Goal: Find specific page/section: Find specific page/section

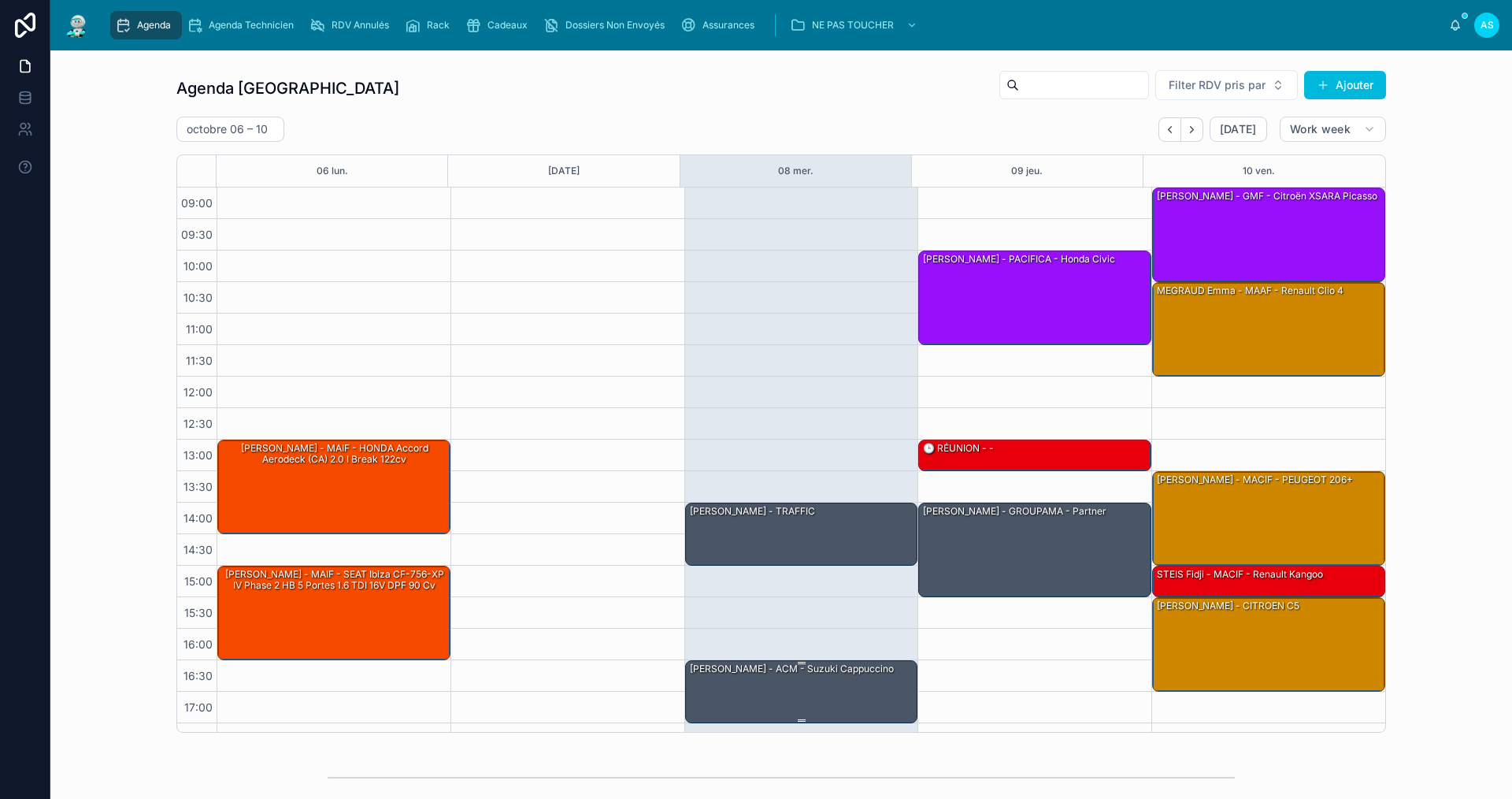
click at [800, 666] on div "[PERSON_NAME] - ACM - suzuki cappuccino" at bounding box center [791, 668] width 207 height 14
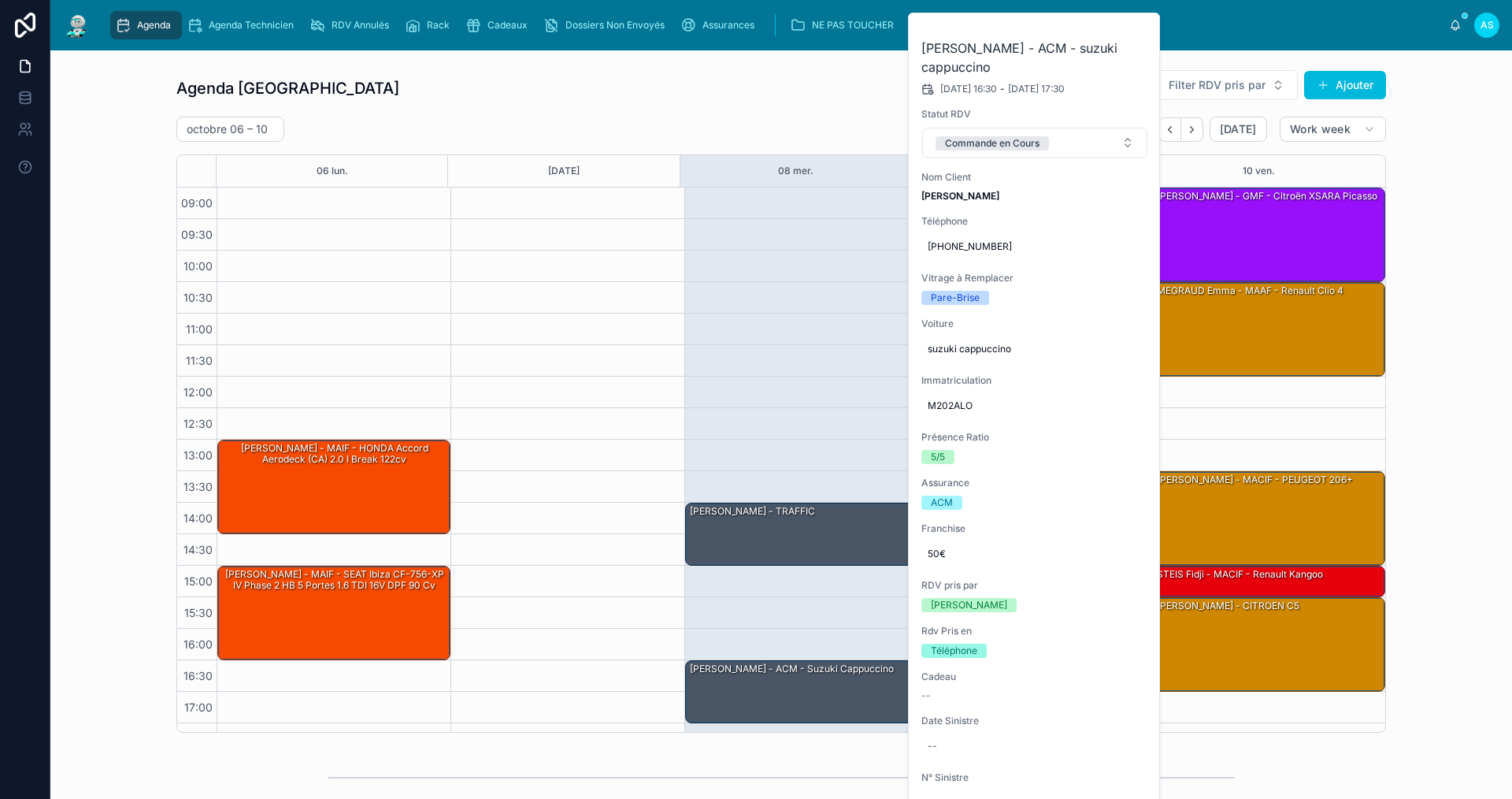
click at [0, 0] on button at bounding box center [0, 0] width 0 height 0
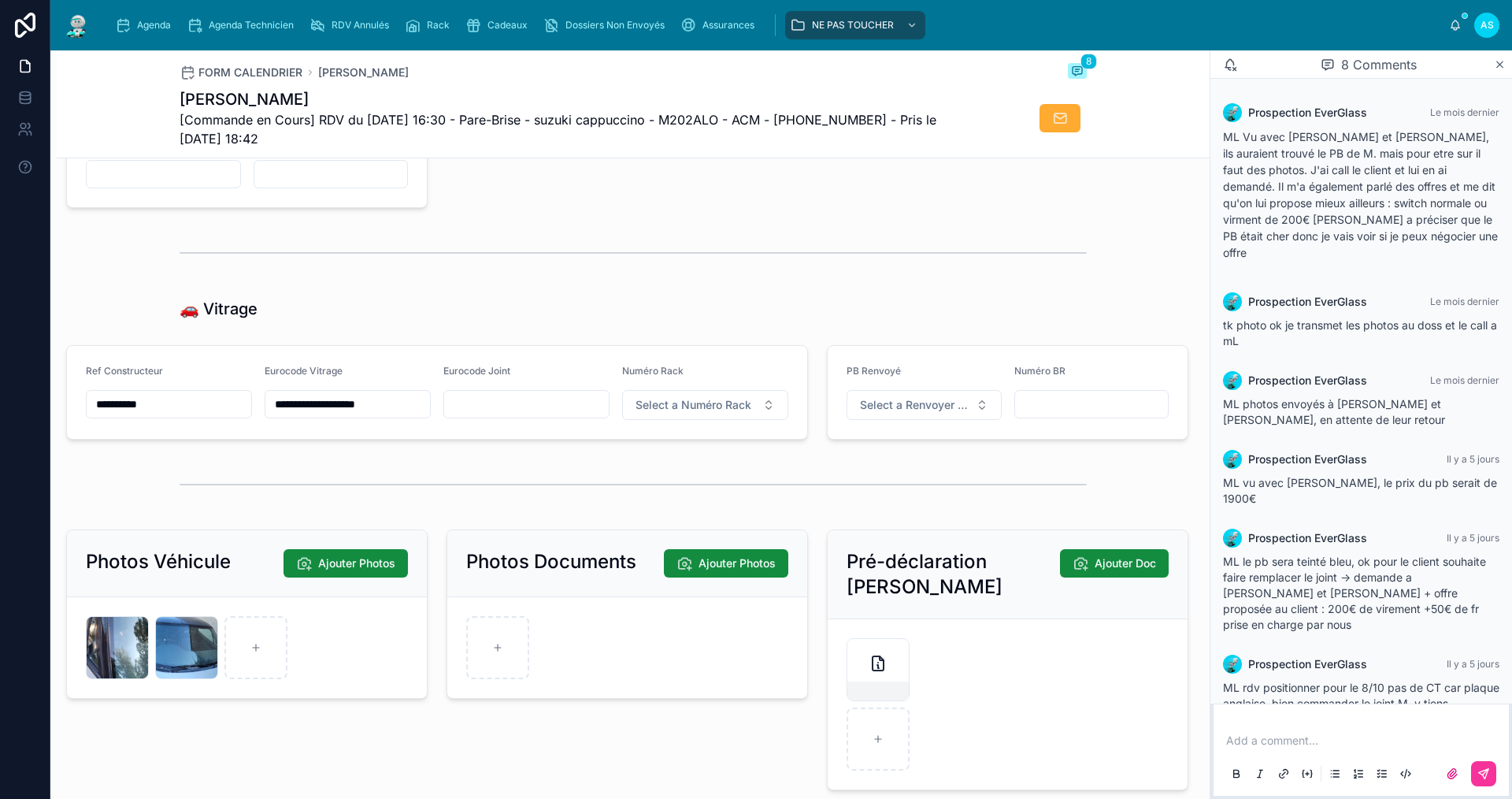
scroll to position [1811, 0]
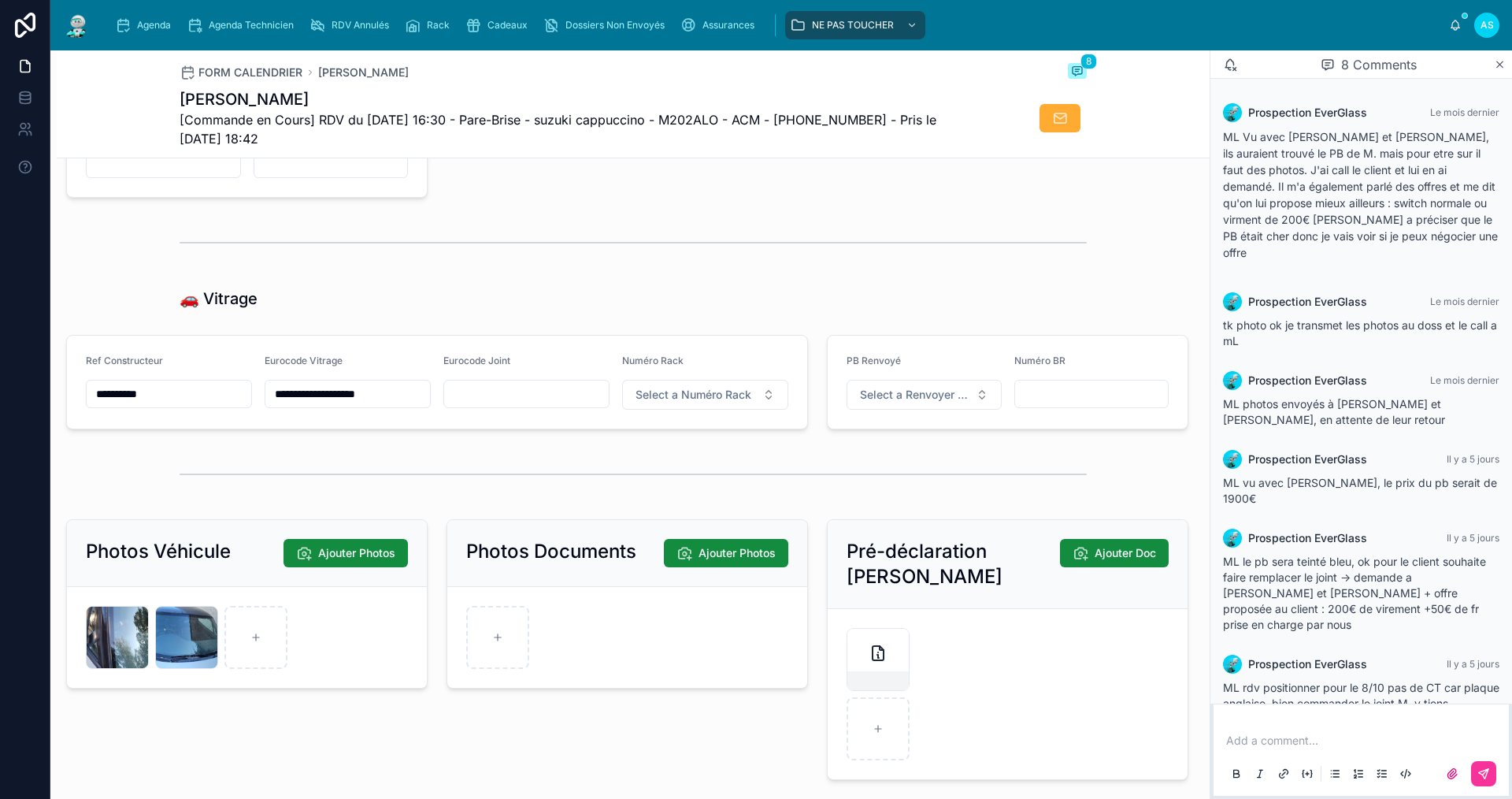
click at [166, 22] on span "Agenda" at bounding box center [154, 26] width 34 height 13
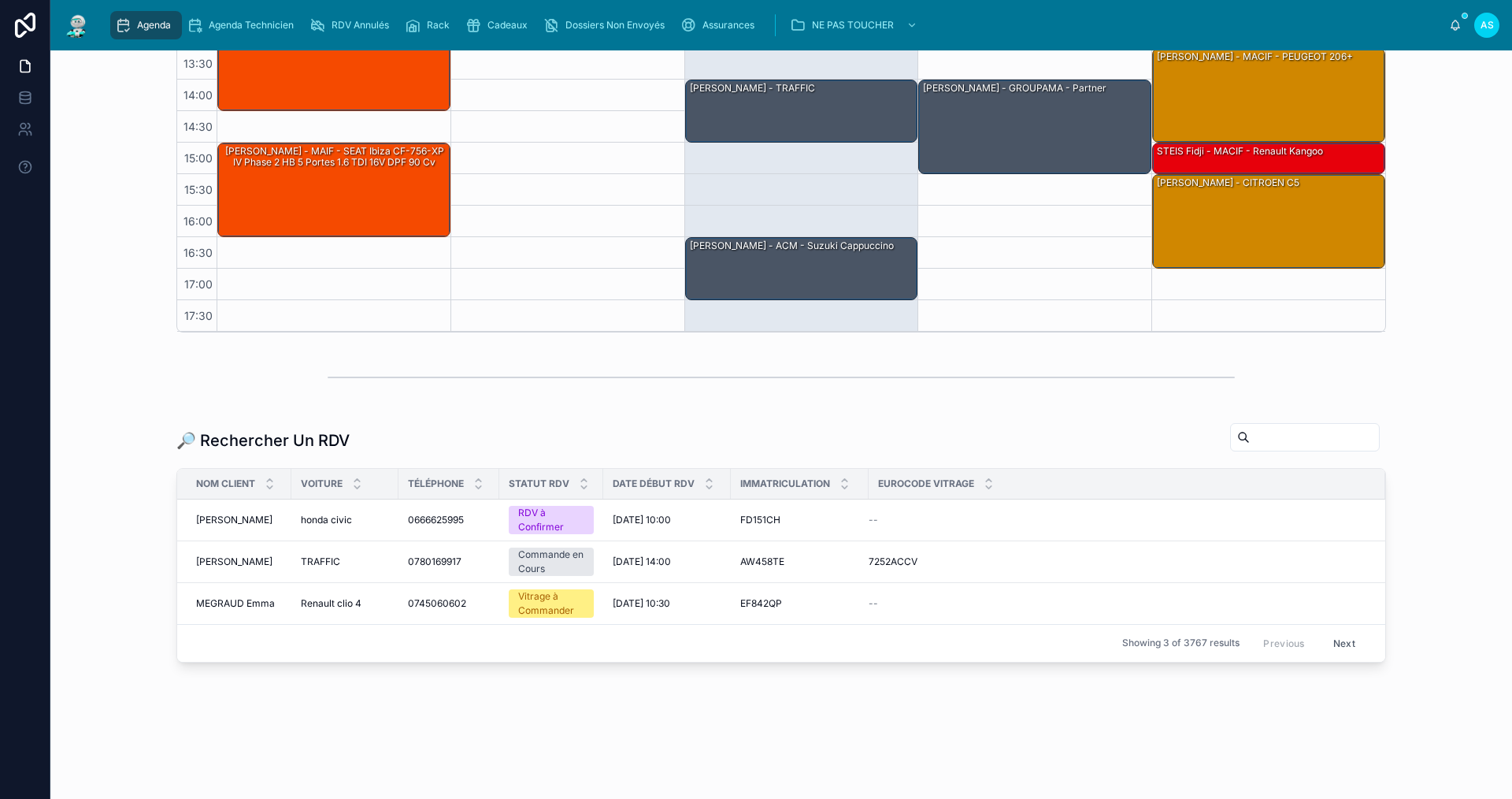
scroll to position [402, 0]
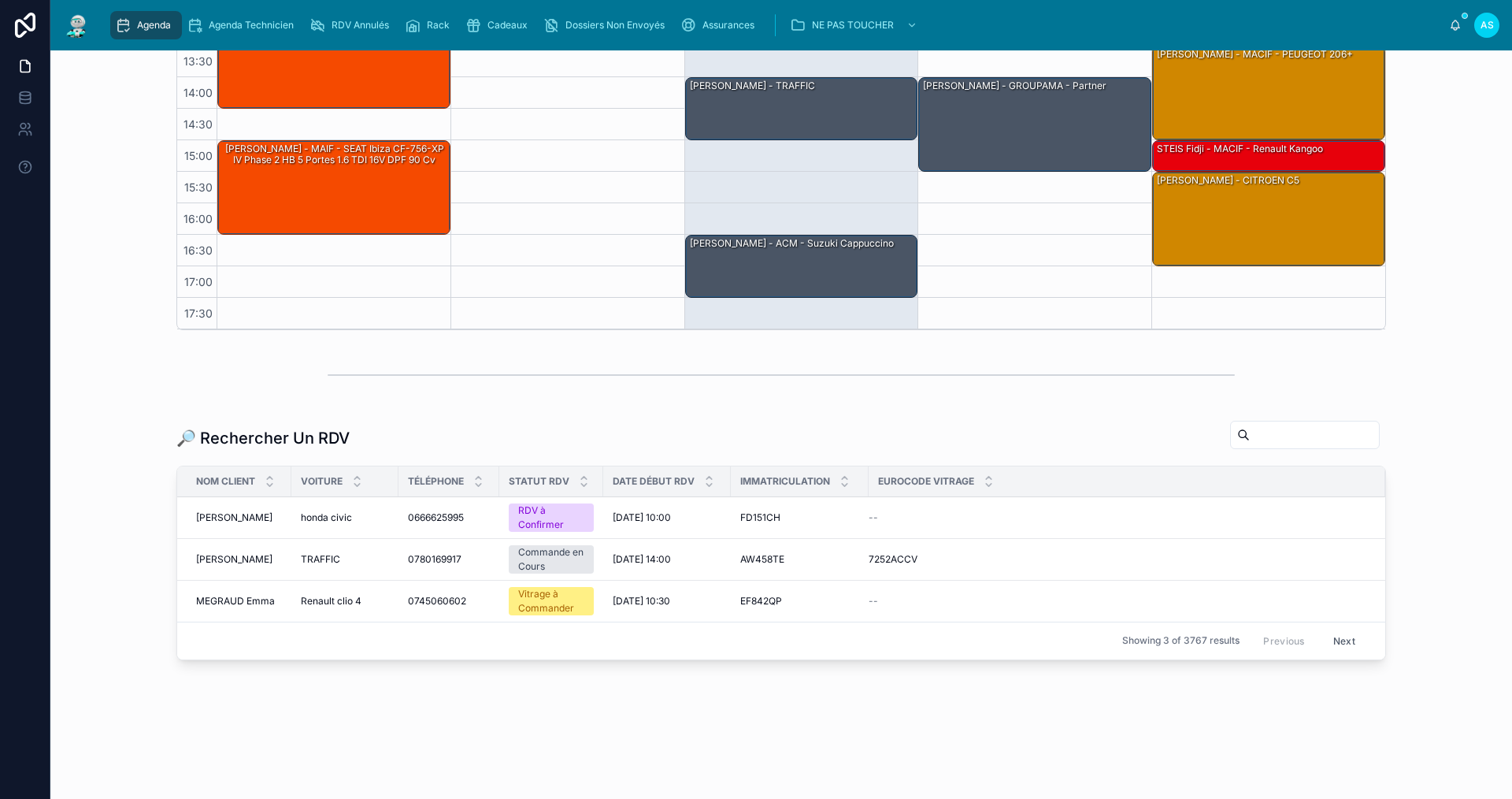
click at [1249, 431] on input "text" at bounding box center [1313, 434] width 129 height 22
type input "*"
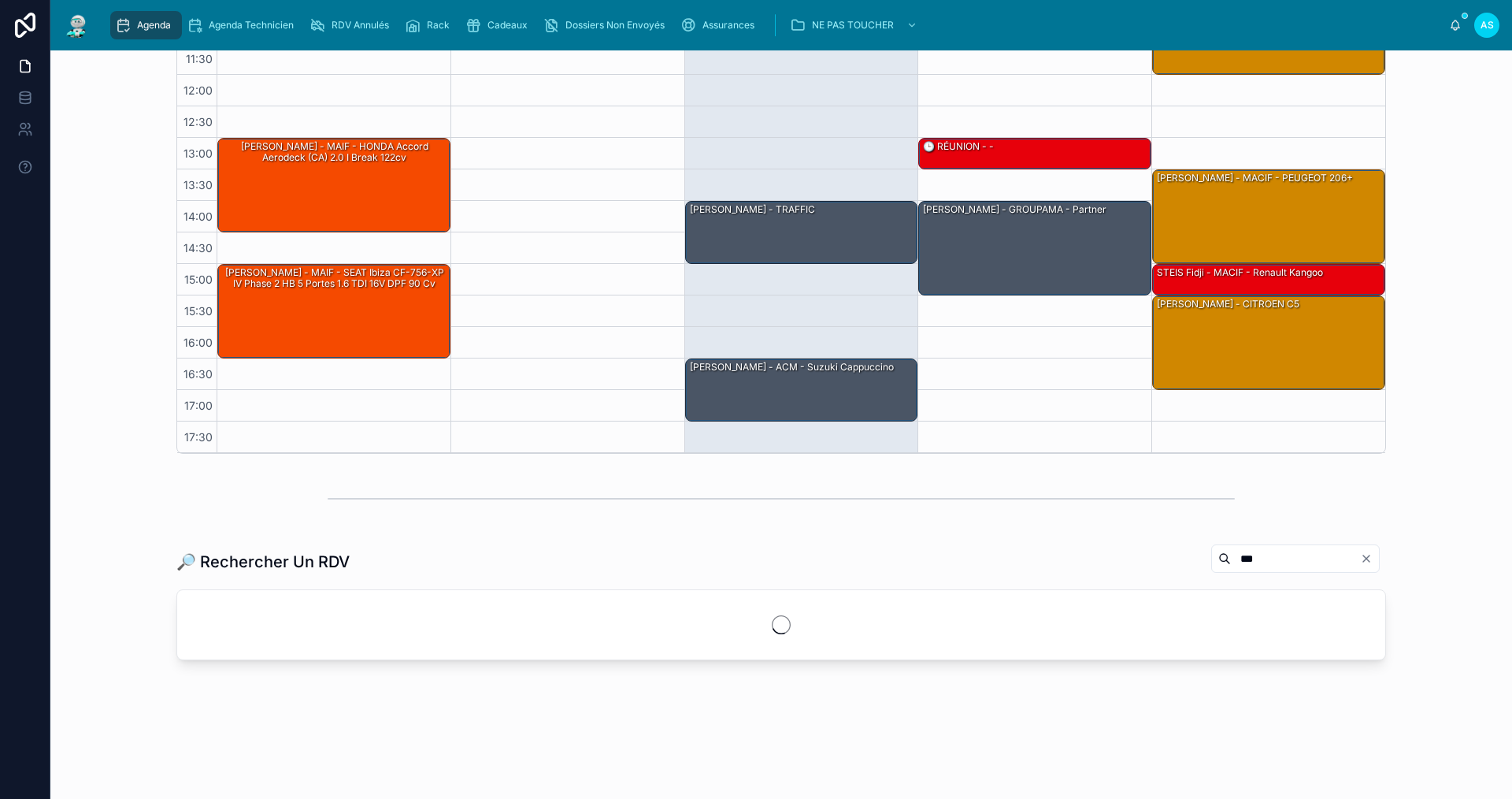
scroll to position [402, 0]
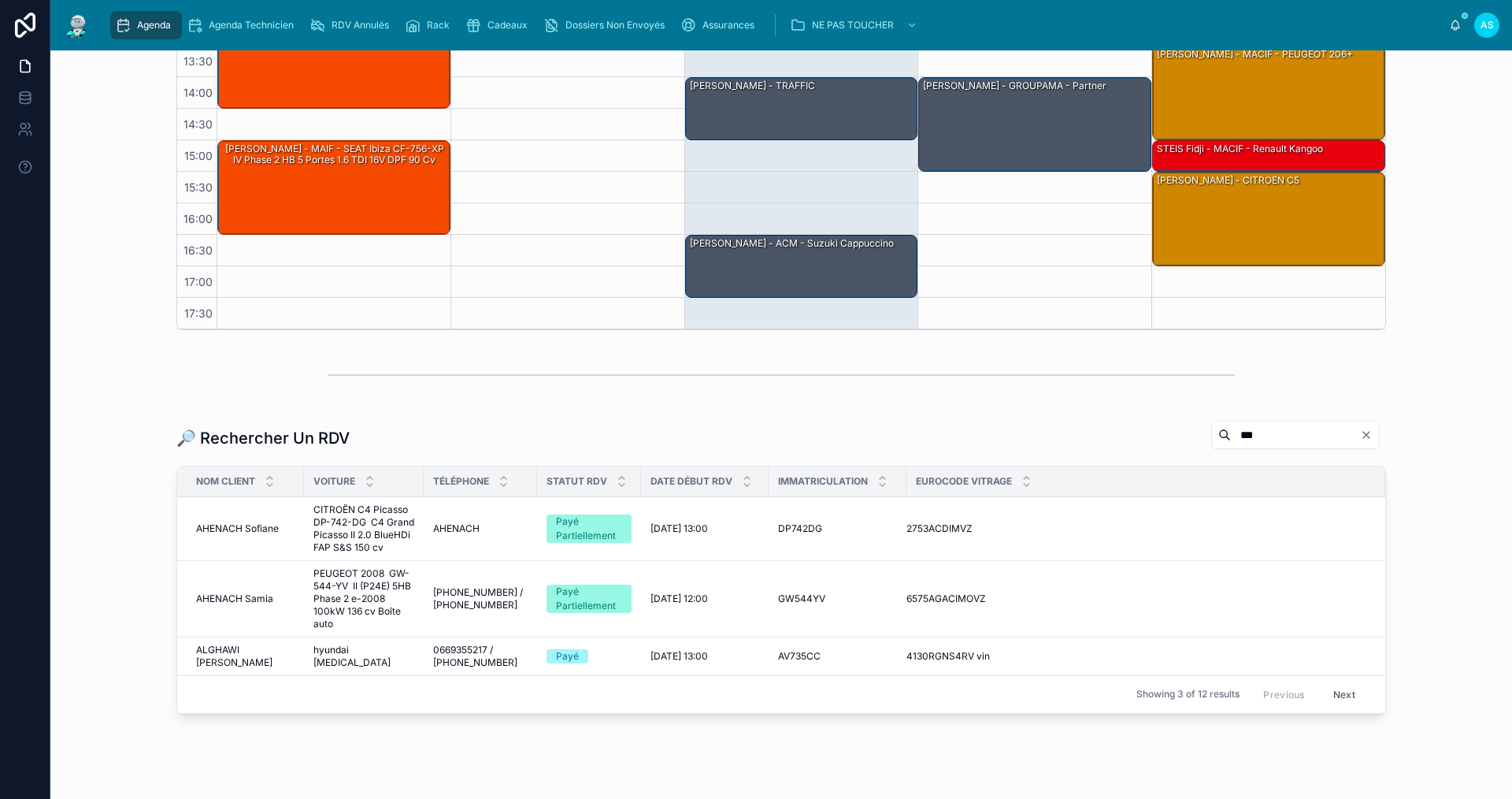
type input "***"
click at [345, 531] on span "CITROËN C4 Picasso DP-742-DG C4 Grand Picasso II 2.0 BlueHDi FAP S&S 150 cv" at bounding box center [364, 528] width 101 height 50
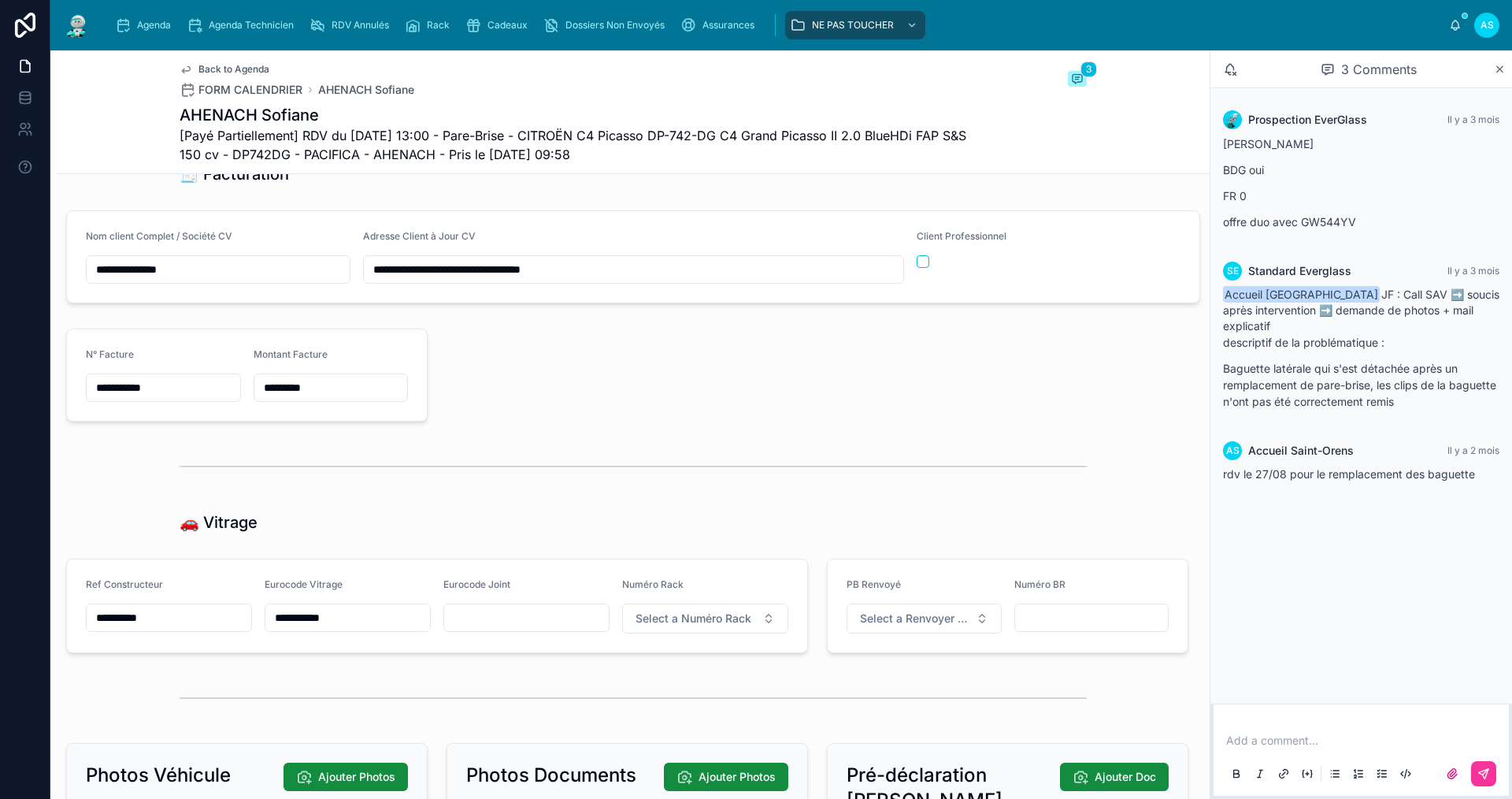
scroll to position [2284, 0]
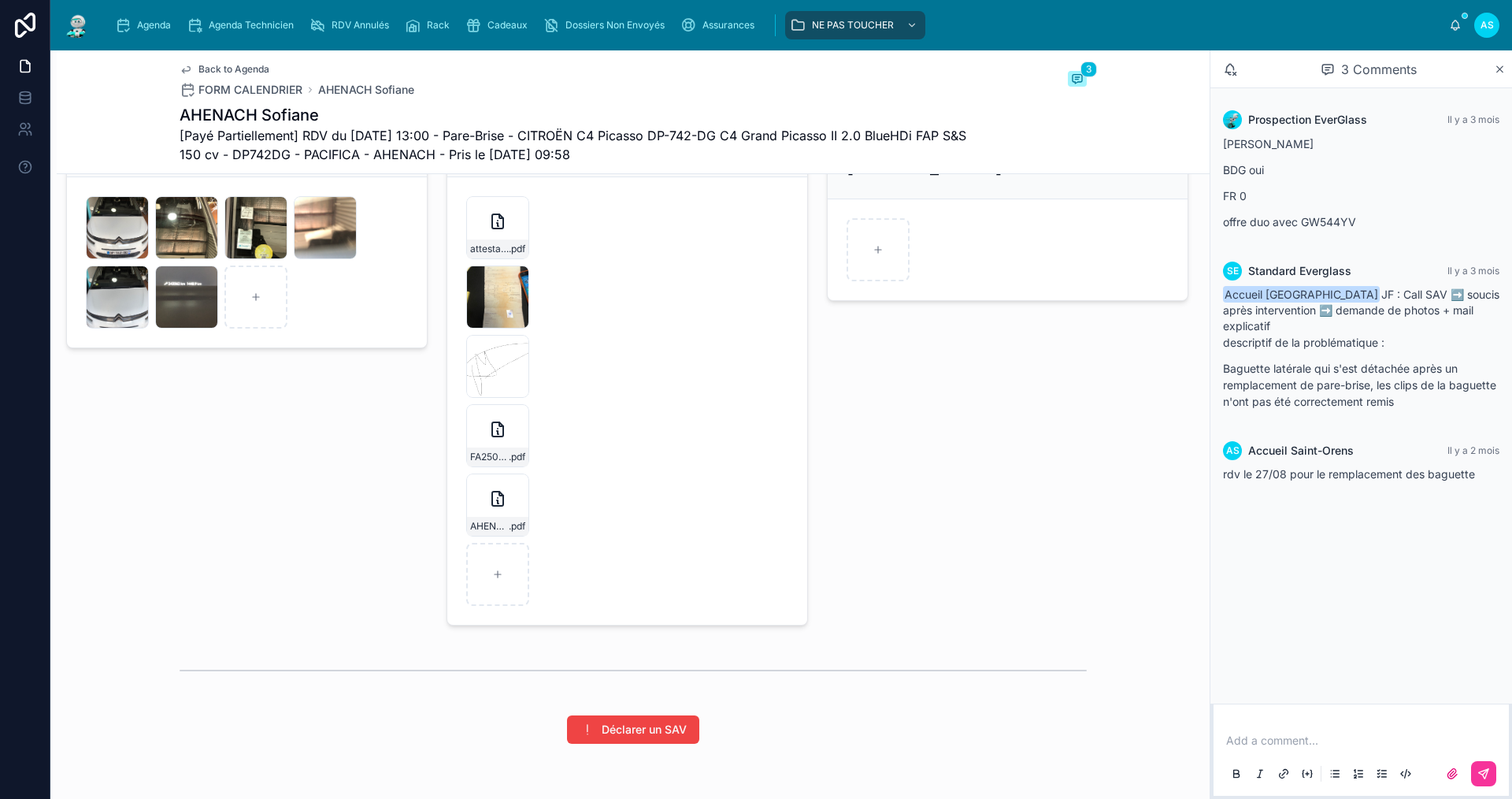
click at [218, 69] on span "Back to Agenda" at bounding box center [234, 70] width 71 height 13
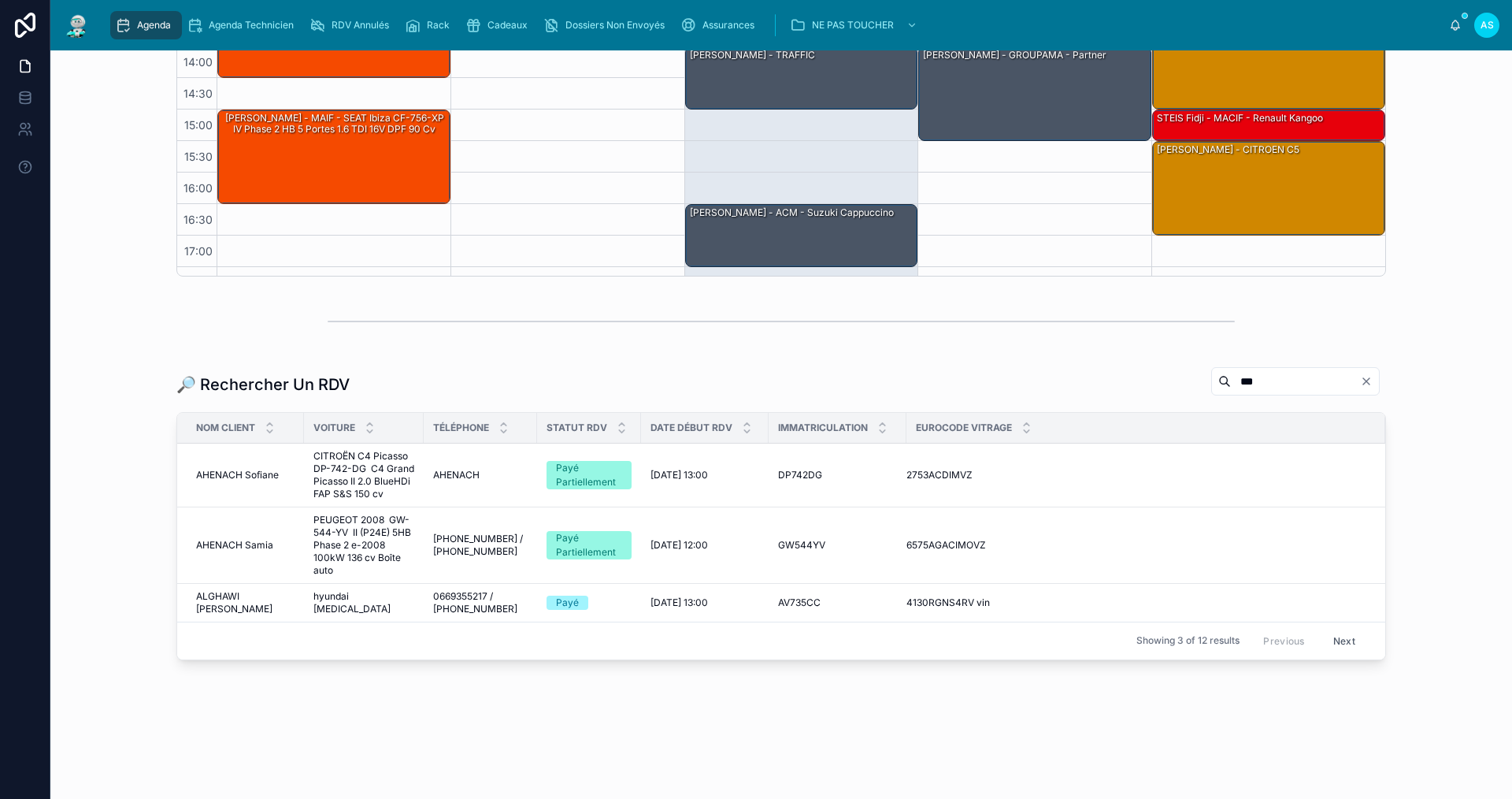
scroll to position [23, 0]
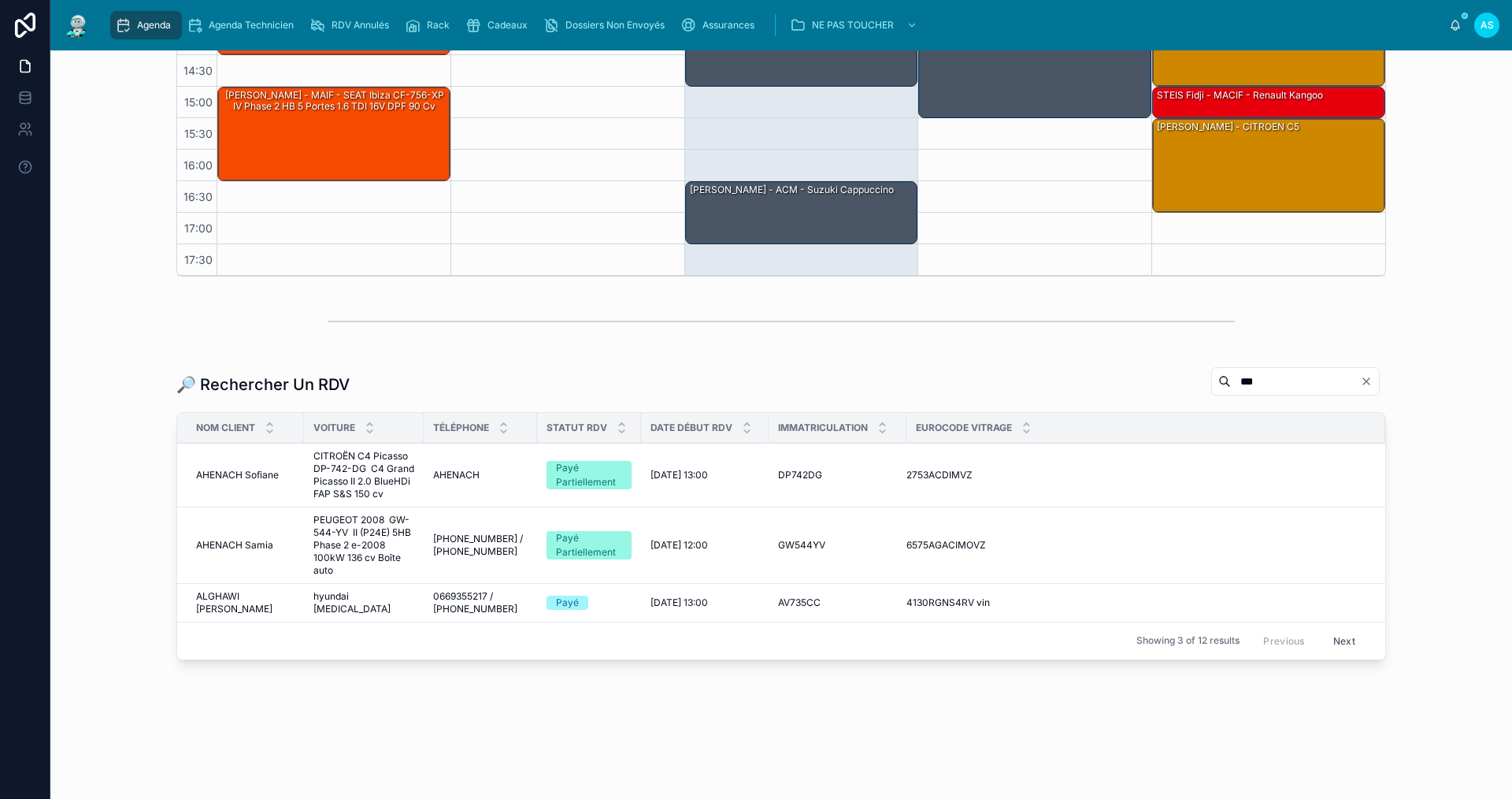
click at [238, 541] on span "AHENACH Samia" at bounding box center [234, 545] width 77 height 13
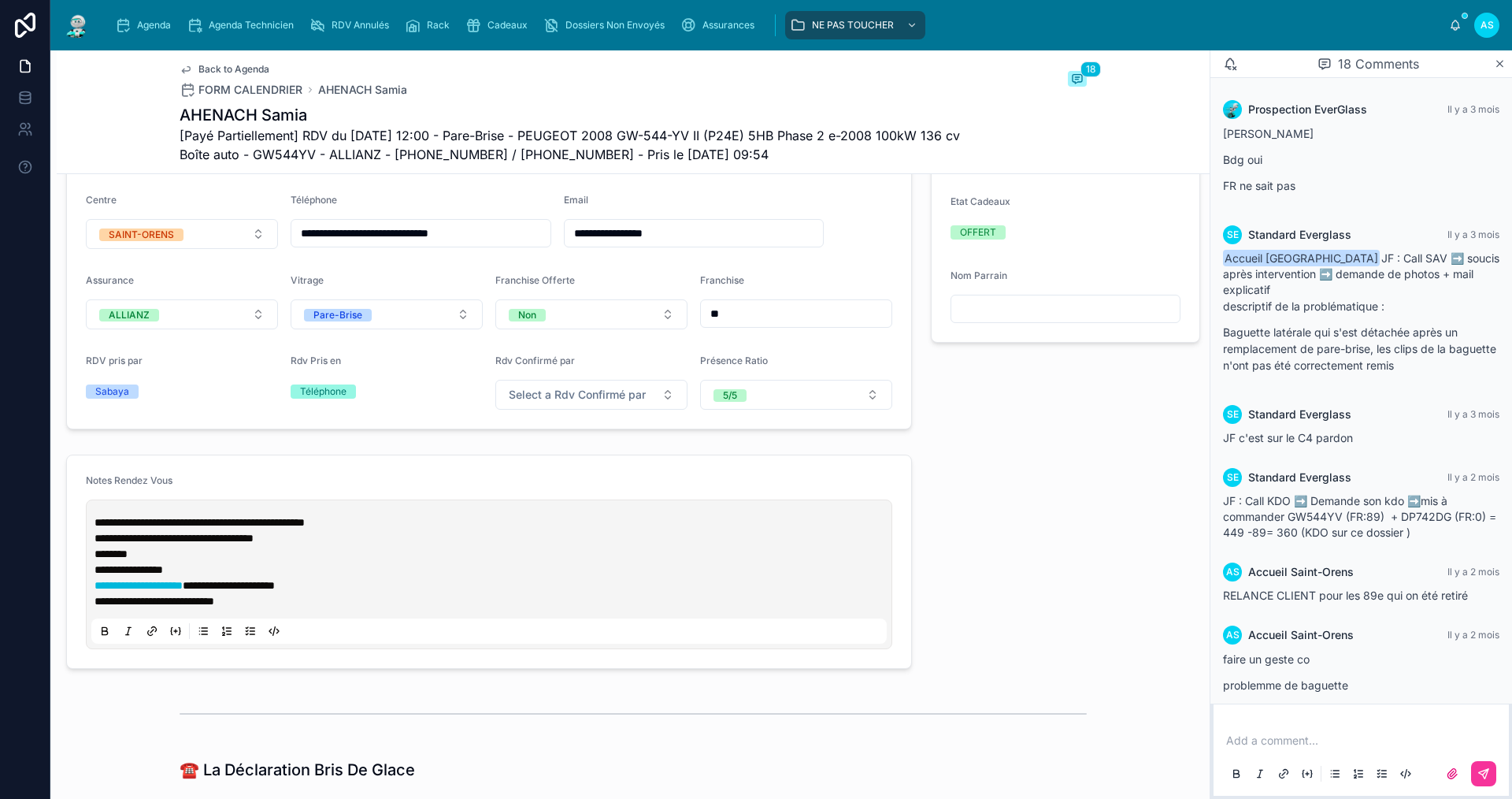
scroll to position [1024, 0]
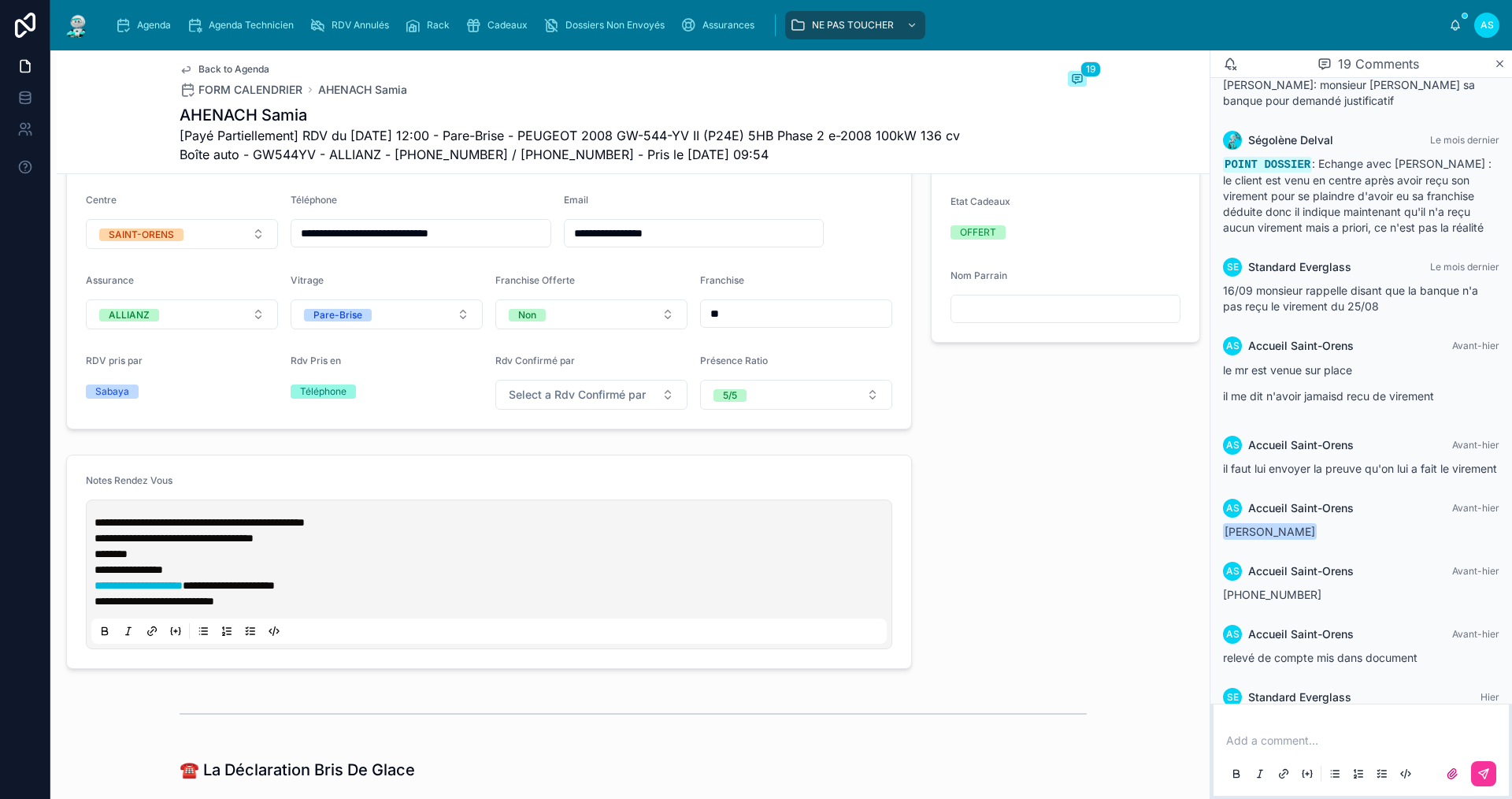
drag, startPoint x: 877, startPoint y: 274, endPoint x: 884, endPoint y: 239, distance: 35.7
click at [884, 239] on form "**********" at bounding box center [489, 262] width 844 height 333
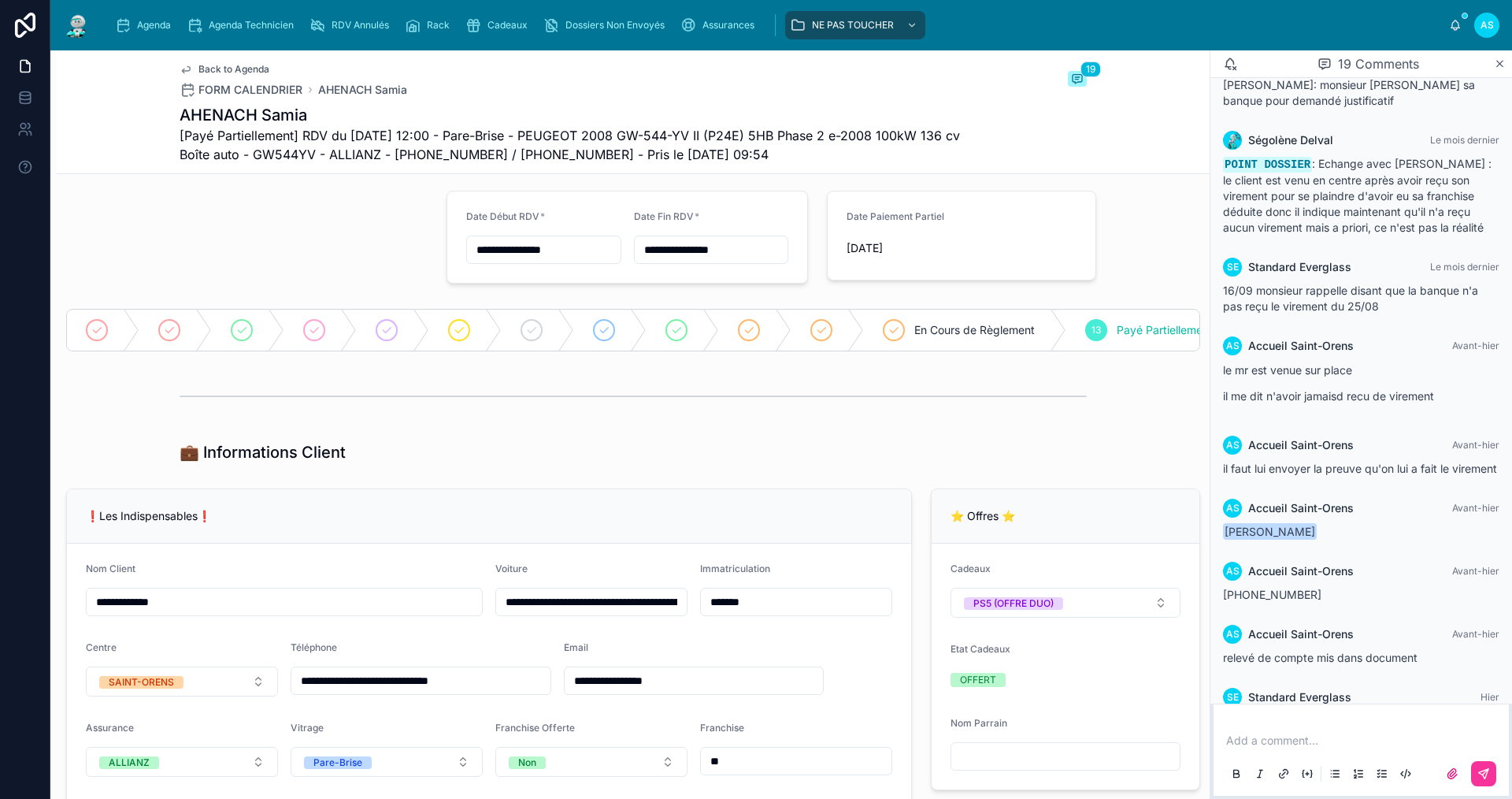
scroll to position [0, 0]
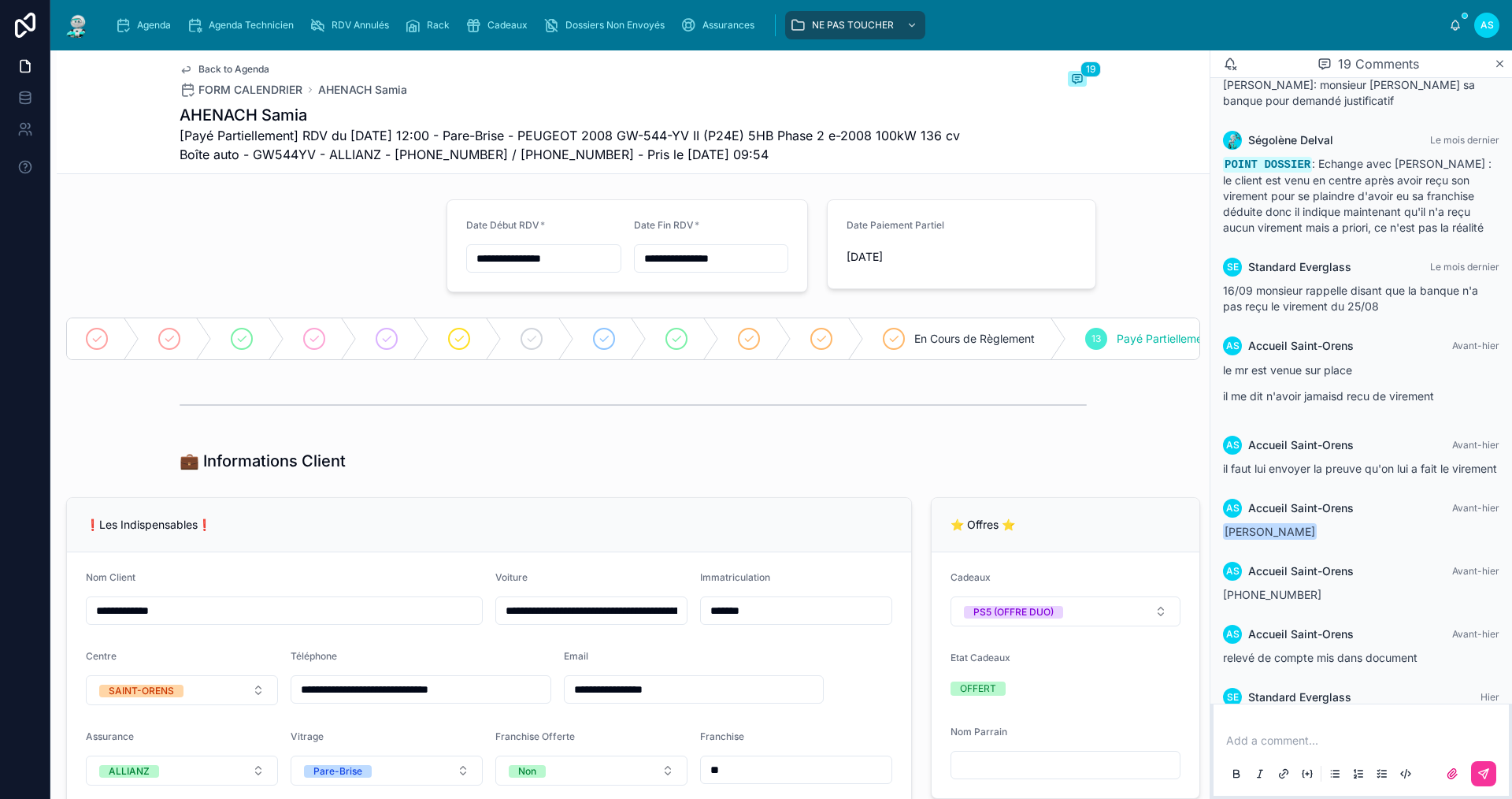
click at [146, 39] on div "Agenda Agenda Technicien RDV Annulés Rack Cadeaux Dossiers Non Envoyés Assuranc…" at bounding box center [776, 26] width 1344 height 35
click at [147, 31] on span "Agenda" at bounding box center [154, 26] width 34 height 13
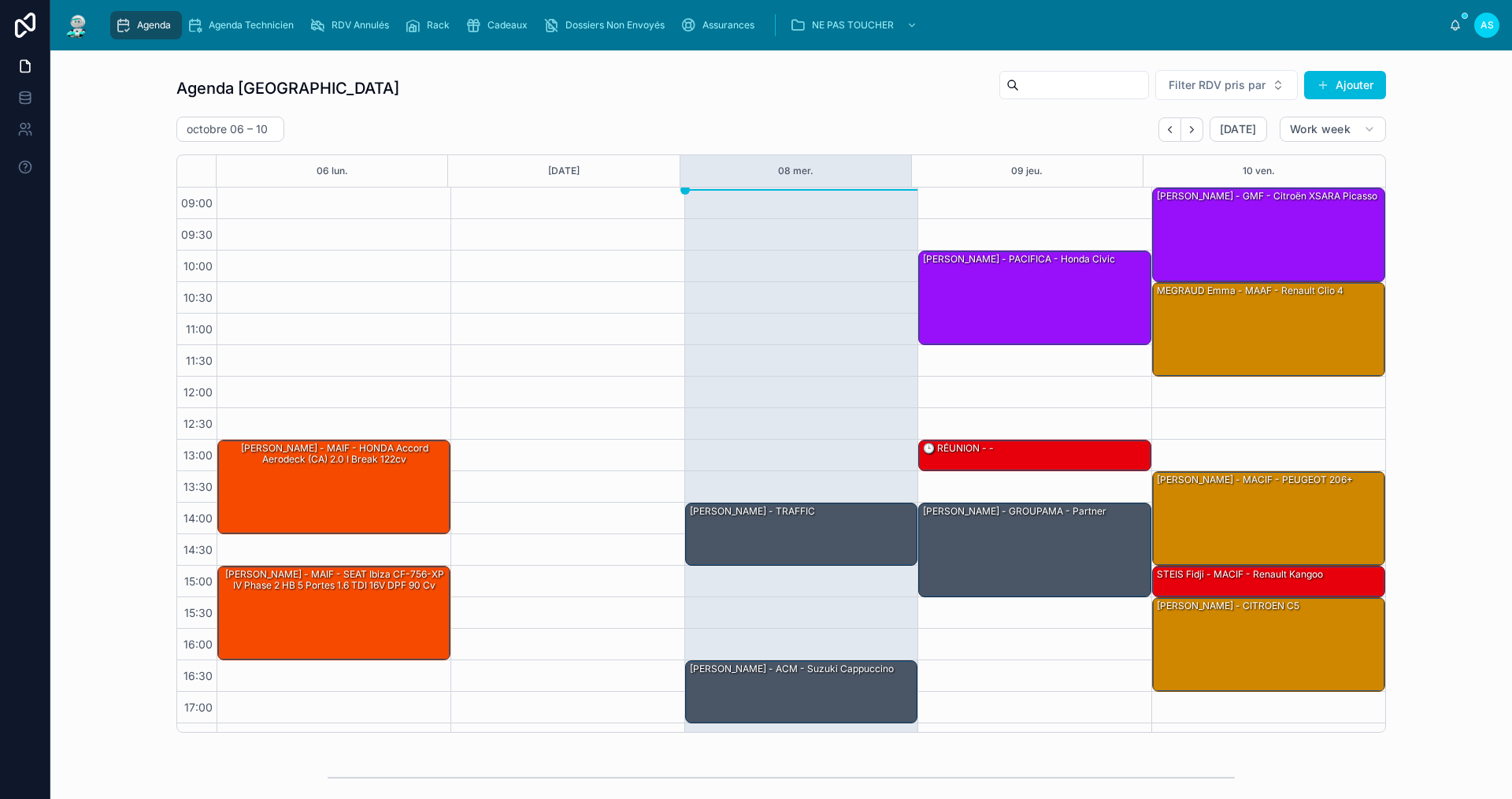
scroll to position [23, 0]
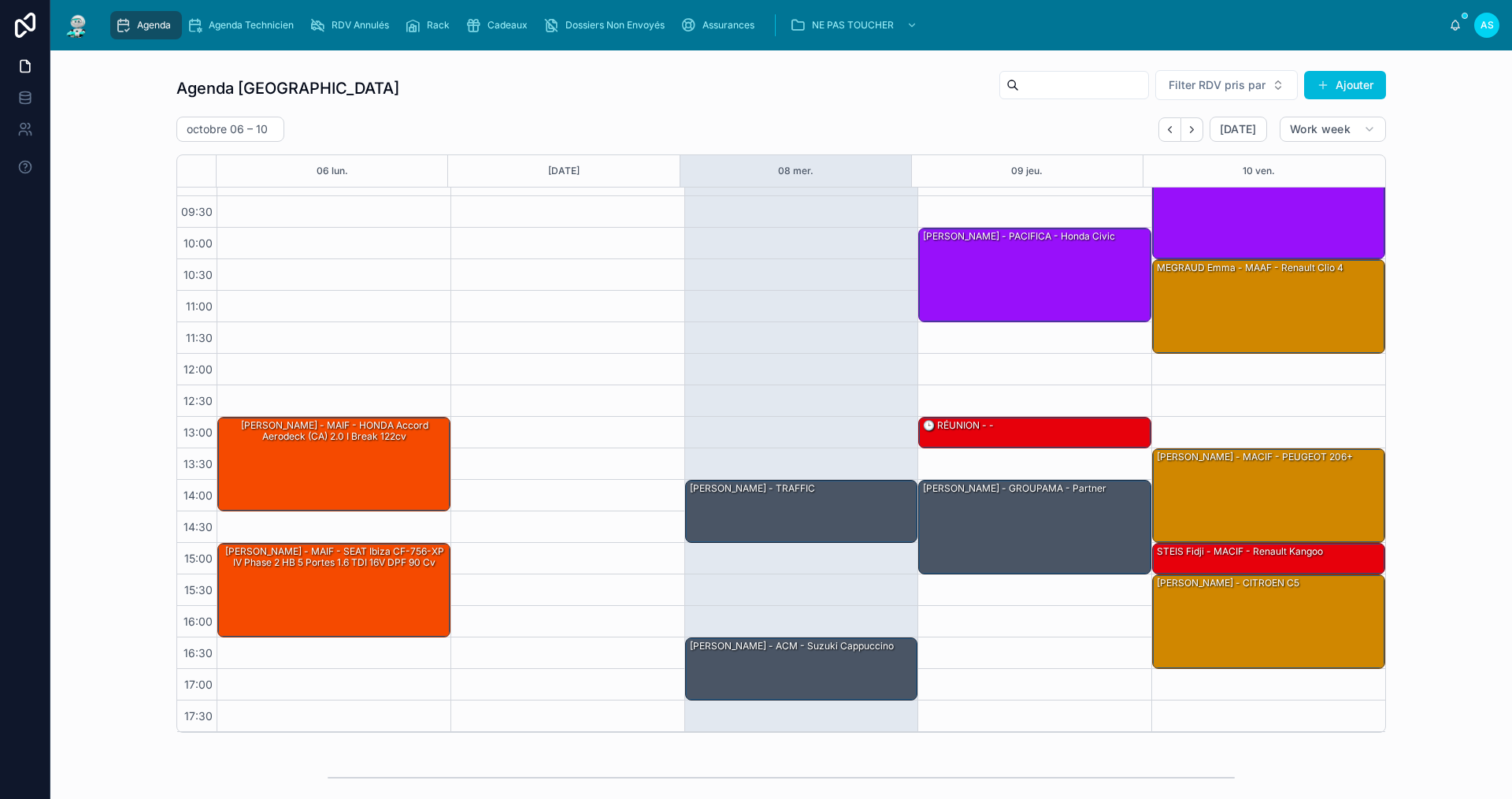
click at [493, 13] on div "Cadeaux" at bounding box center [499, 26] width 69 height 26
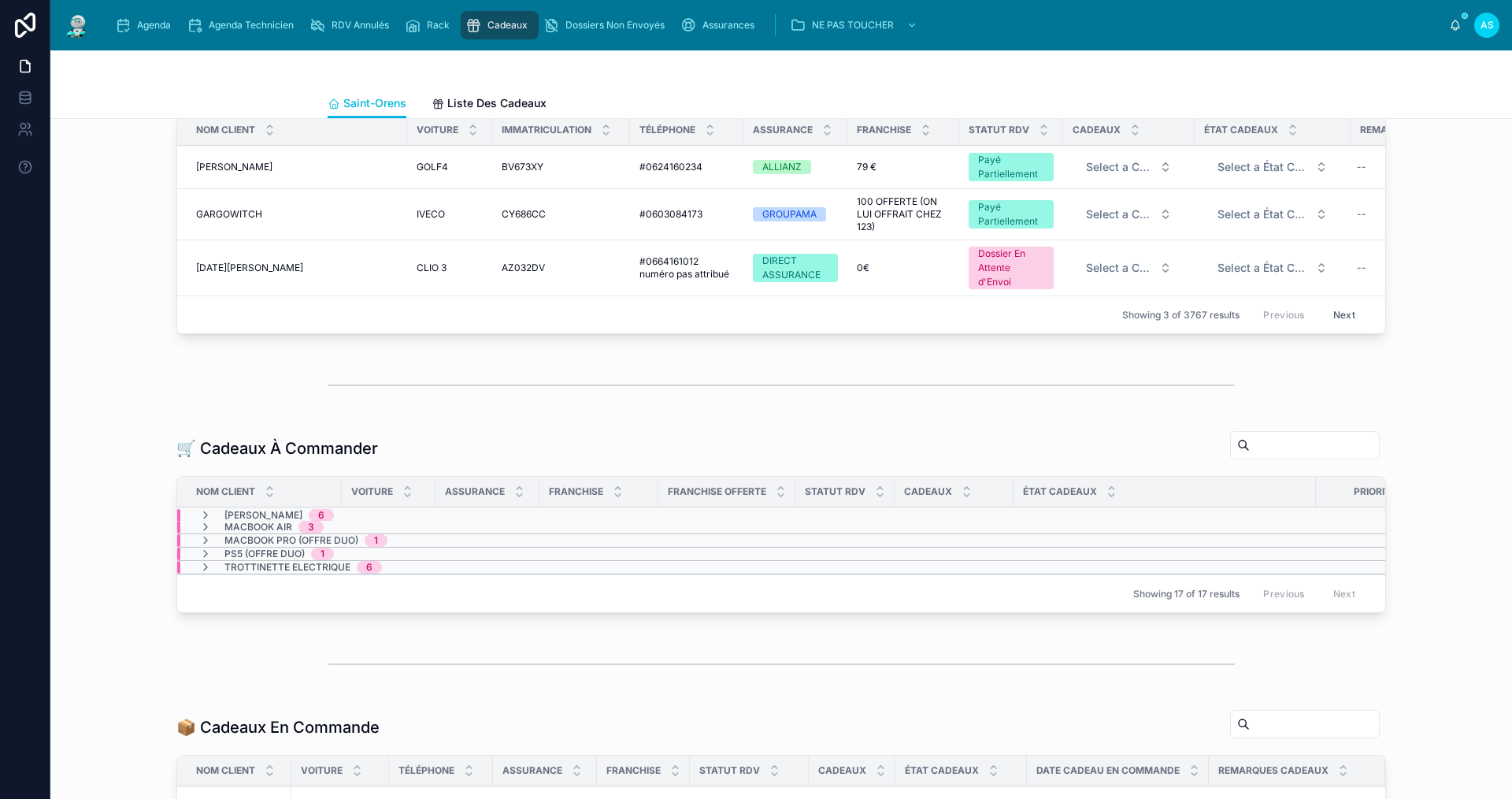
scroll to position [236, 0]
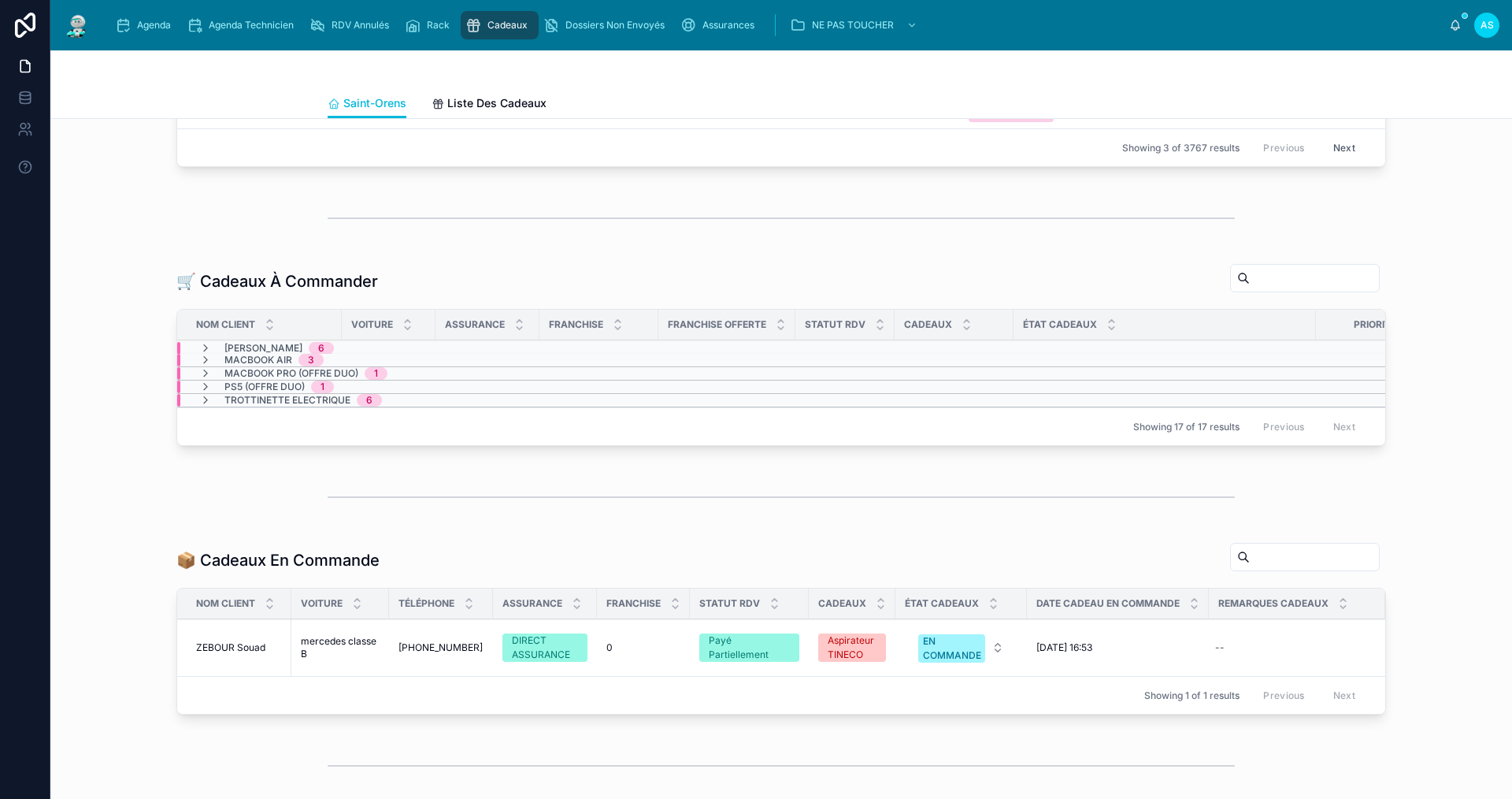
click at [263, 393] on span "PS5 (OFFRE DUO)" at bounding box center [265, 387] width 81 height 13
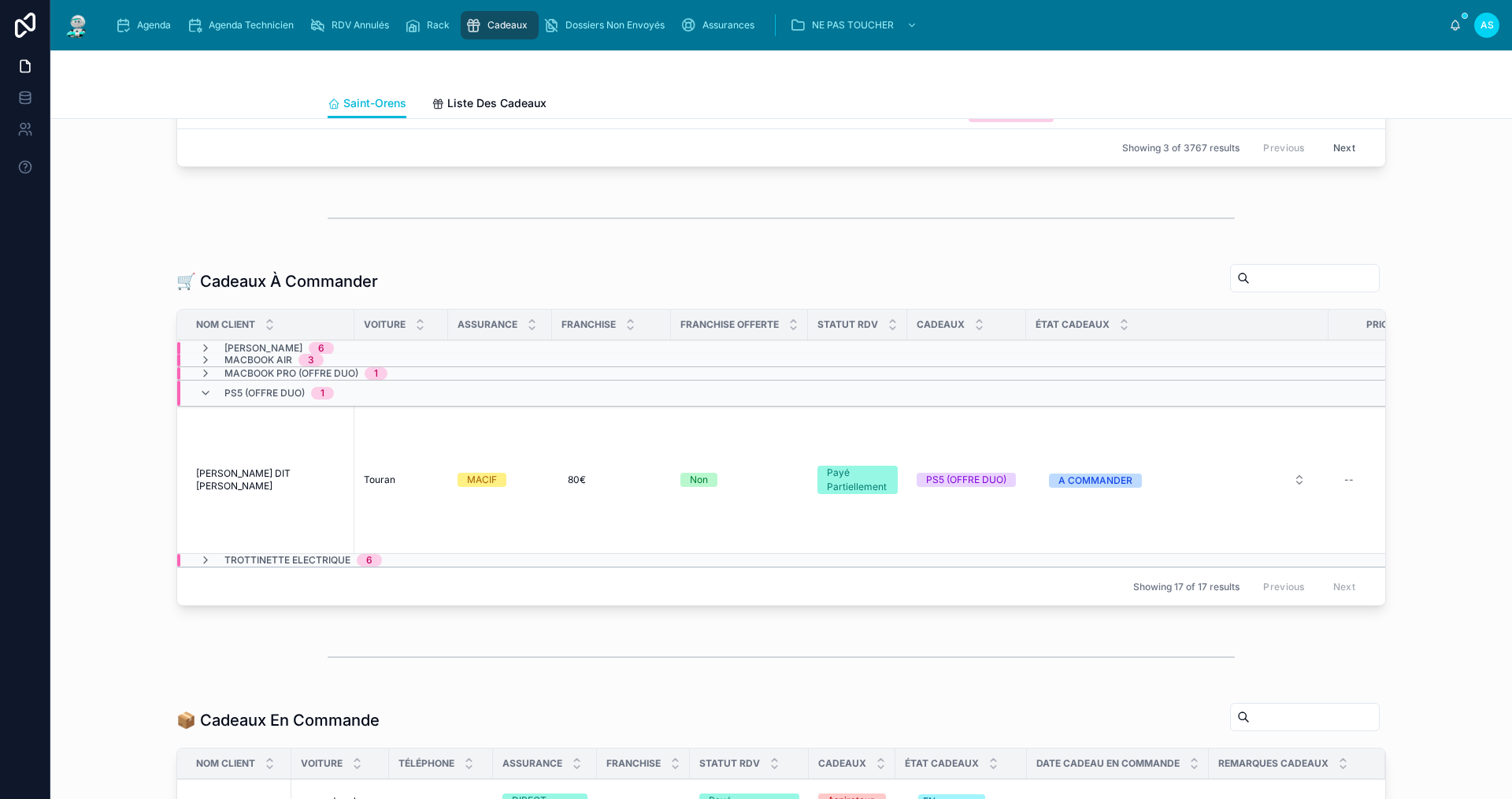
click at [263, 399] on span "PS5 (OFFRE DUO)" at bounding box center [265, 393] width 81 height 13
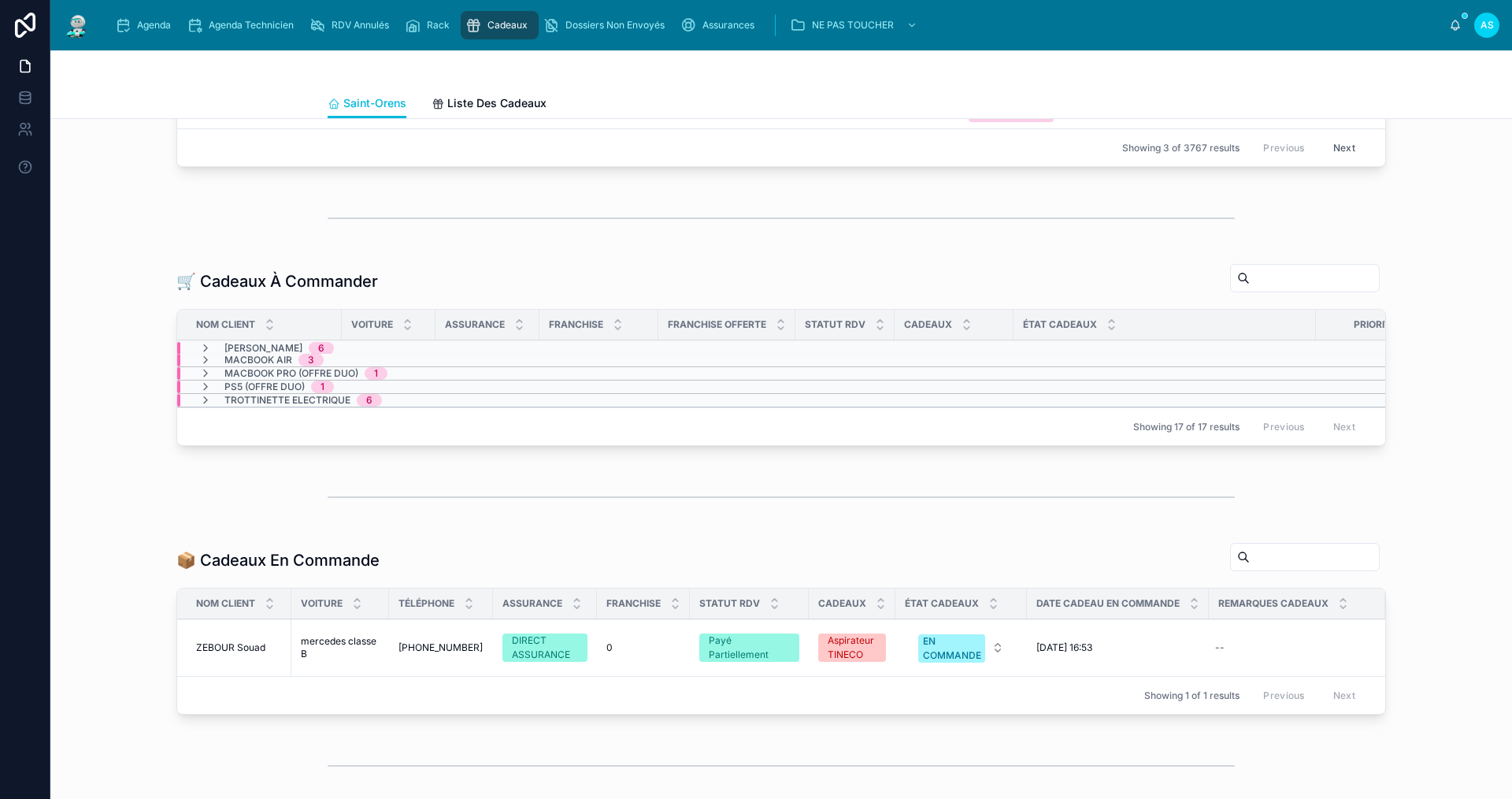
click at [263, 407] on span "Trottinette Electrique" at bounding box center [288, 400] width 126 height 13
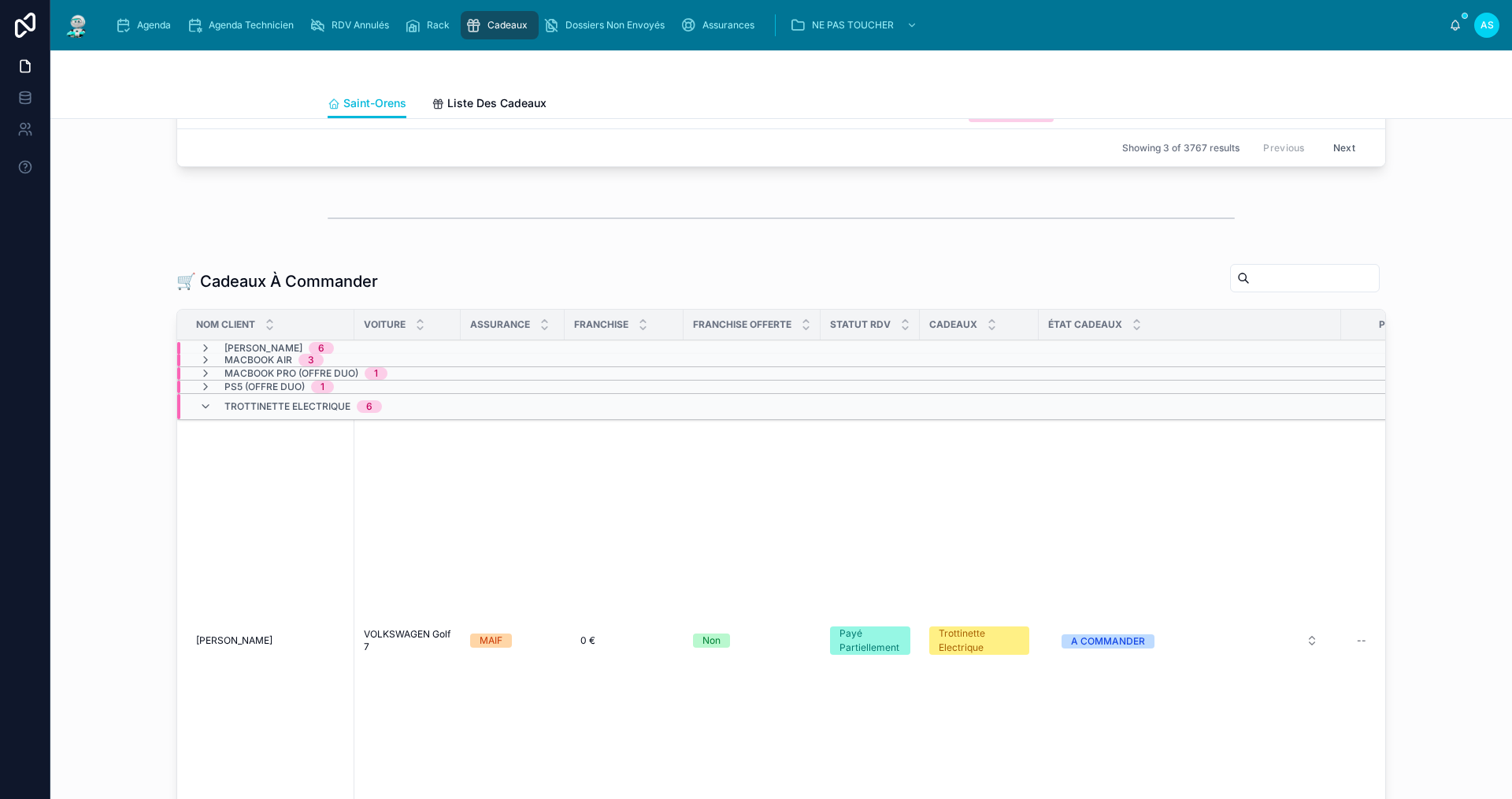
click at [263, 412] on span "Trottinette Electrique" at bounding box center [288, 407] width 126 height 13
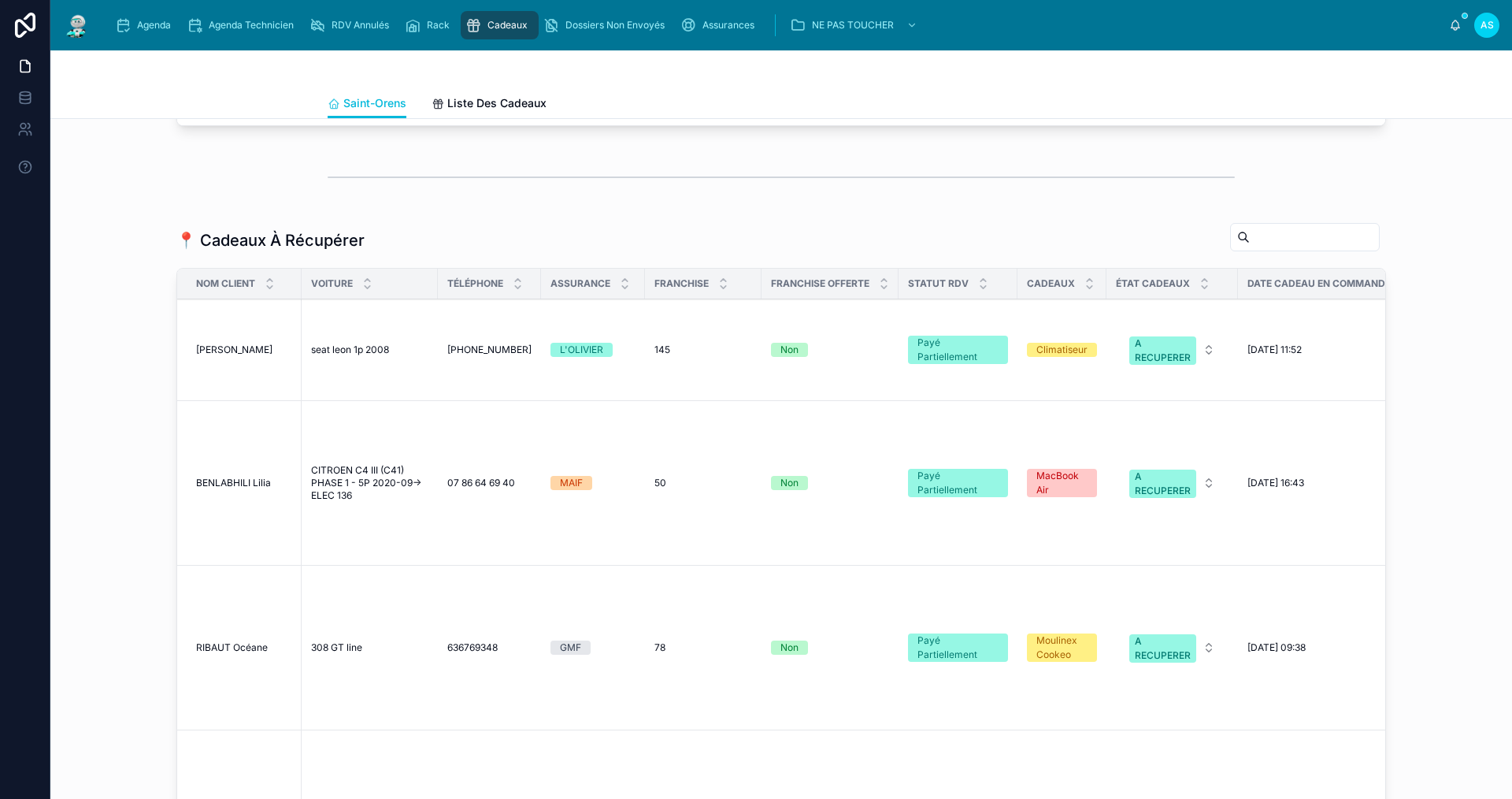
scroll to position [652, 0]
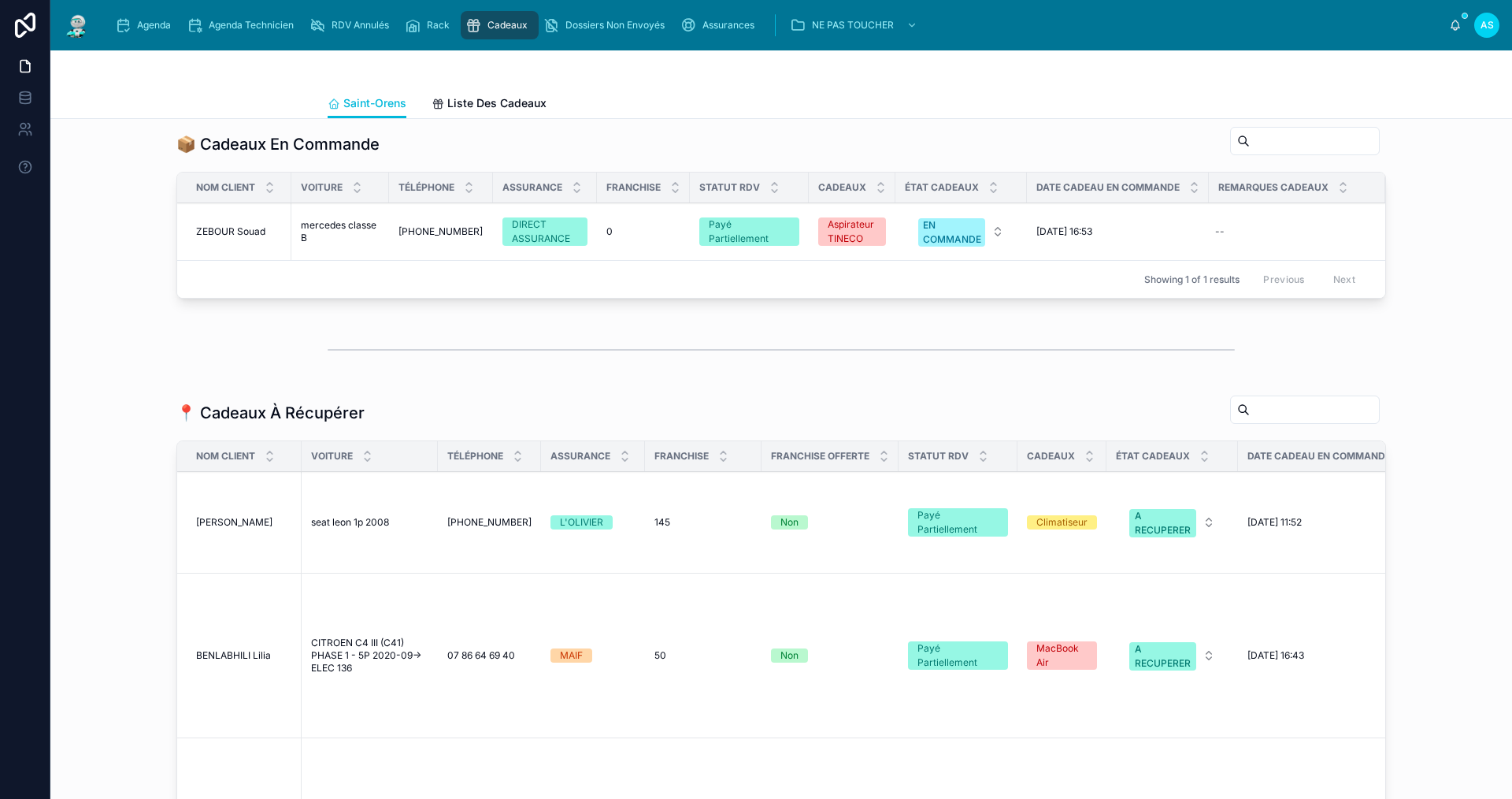
click at [173, 38] on link "Agenda" at bounding box center [146, 25] width 71 height 28
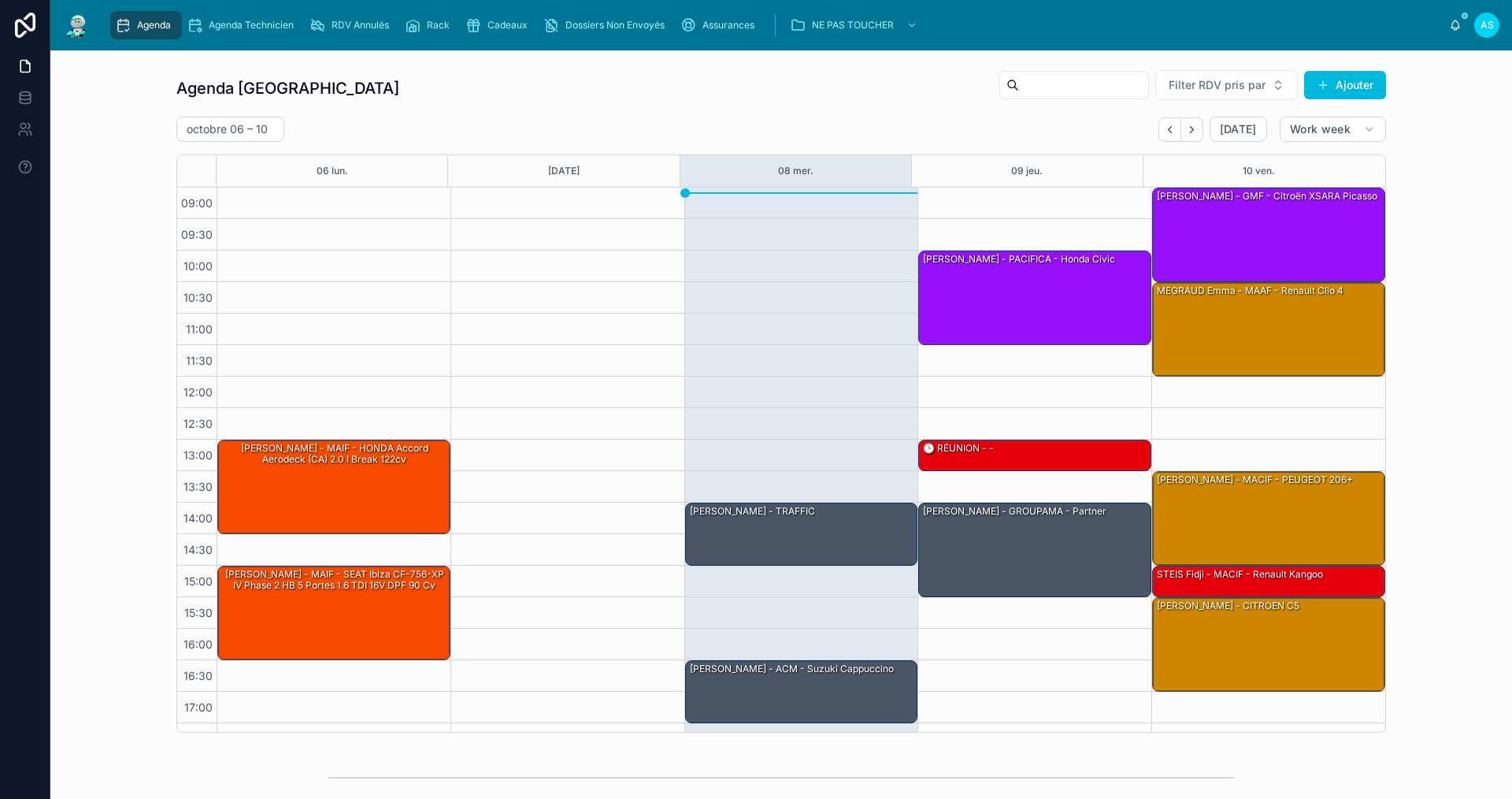
scroll to position [23, 0]
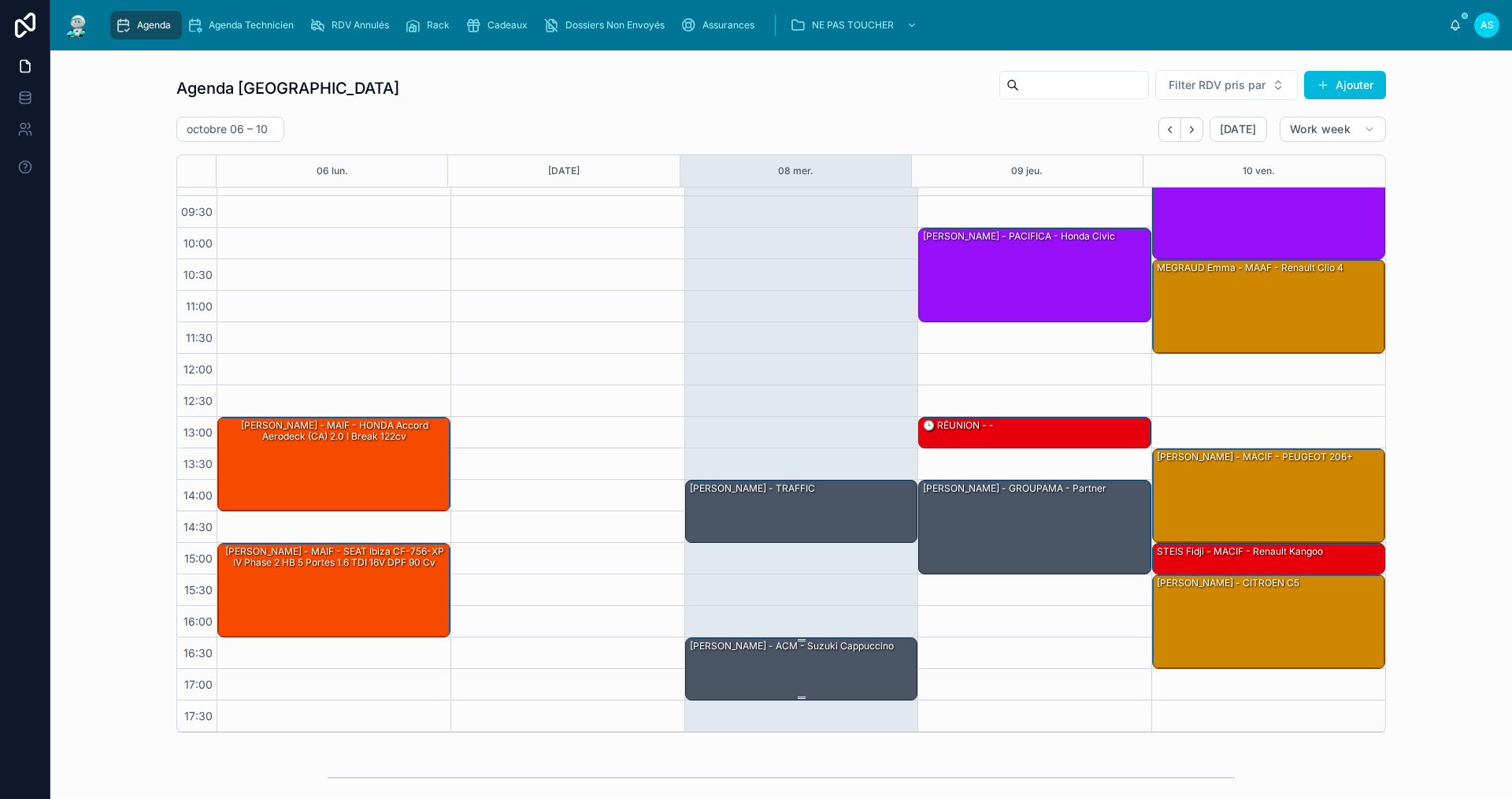
click at [781, 642] on div "[PERSON_NAME] - ACM - suzuki cappuccino" at bounding box center [791, 645] width 207 height 14
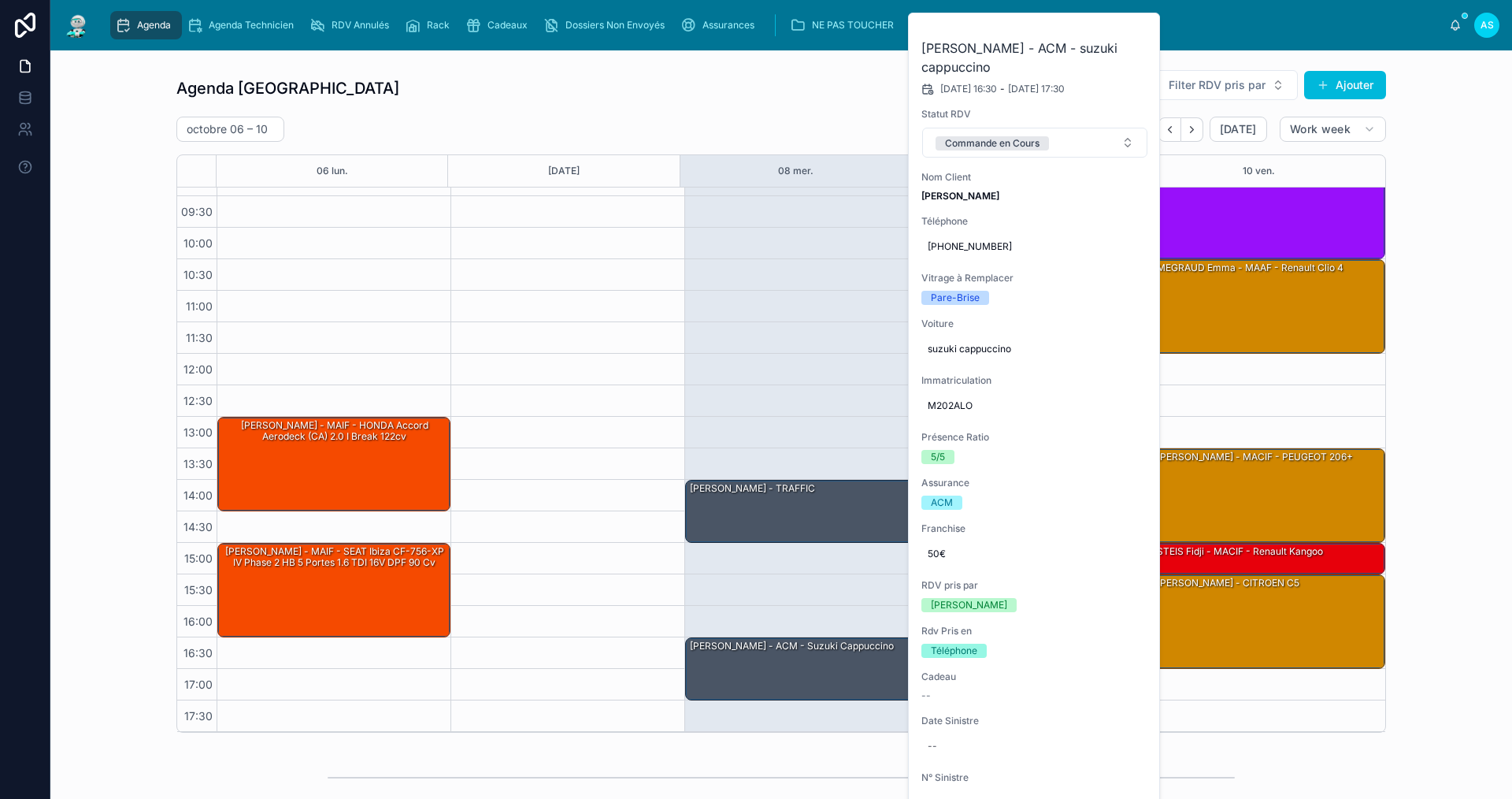
click at [0, 0] on span at bounding box center [0, 0] width 0 height 0
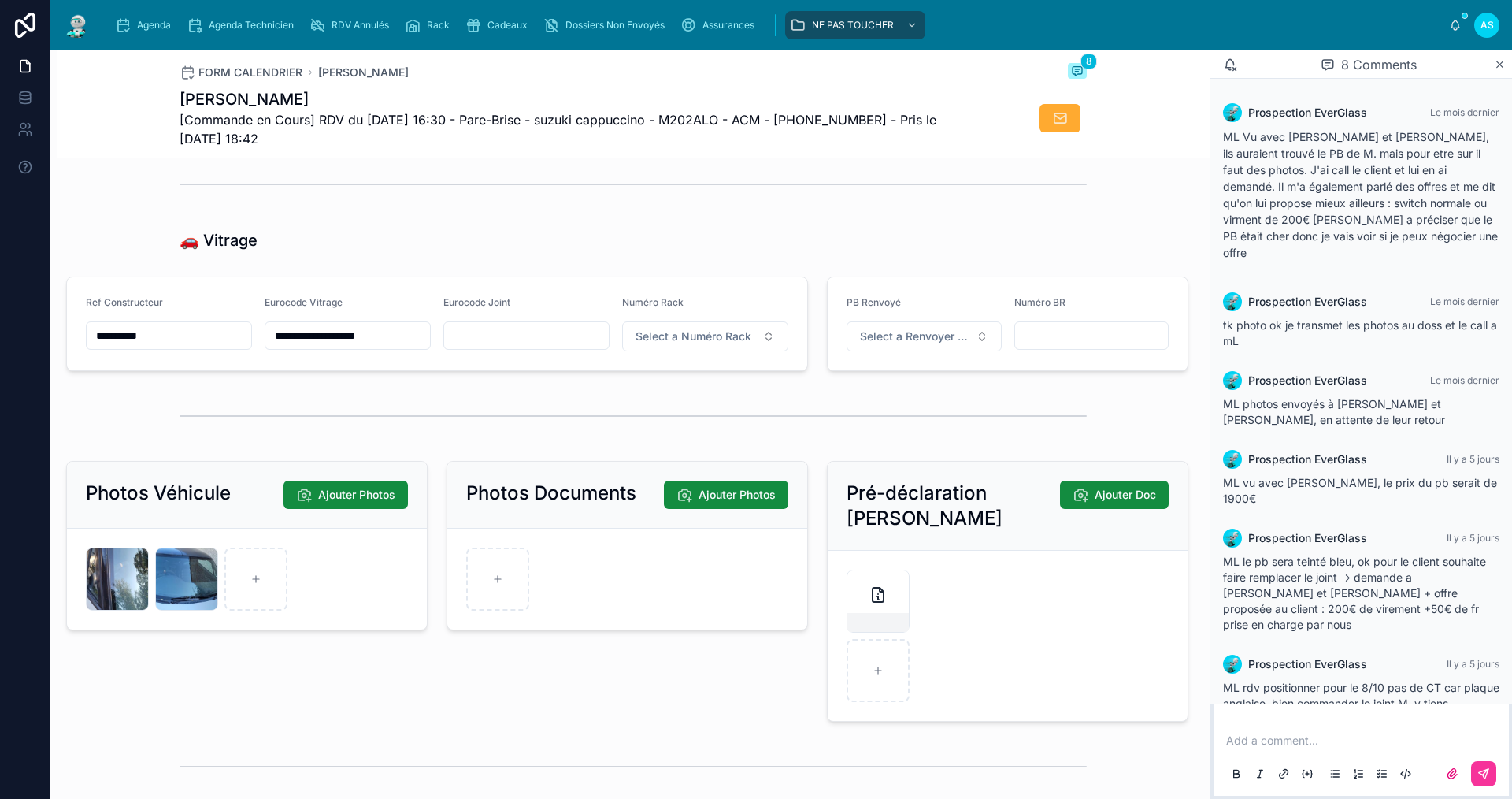
scroll to position [1890, 0]
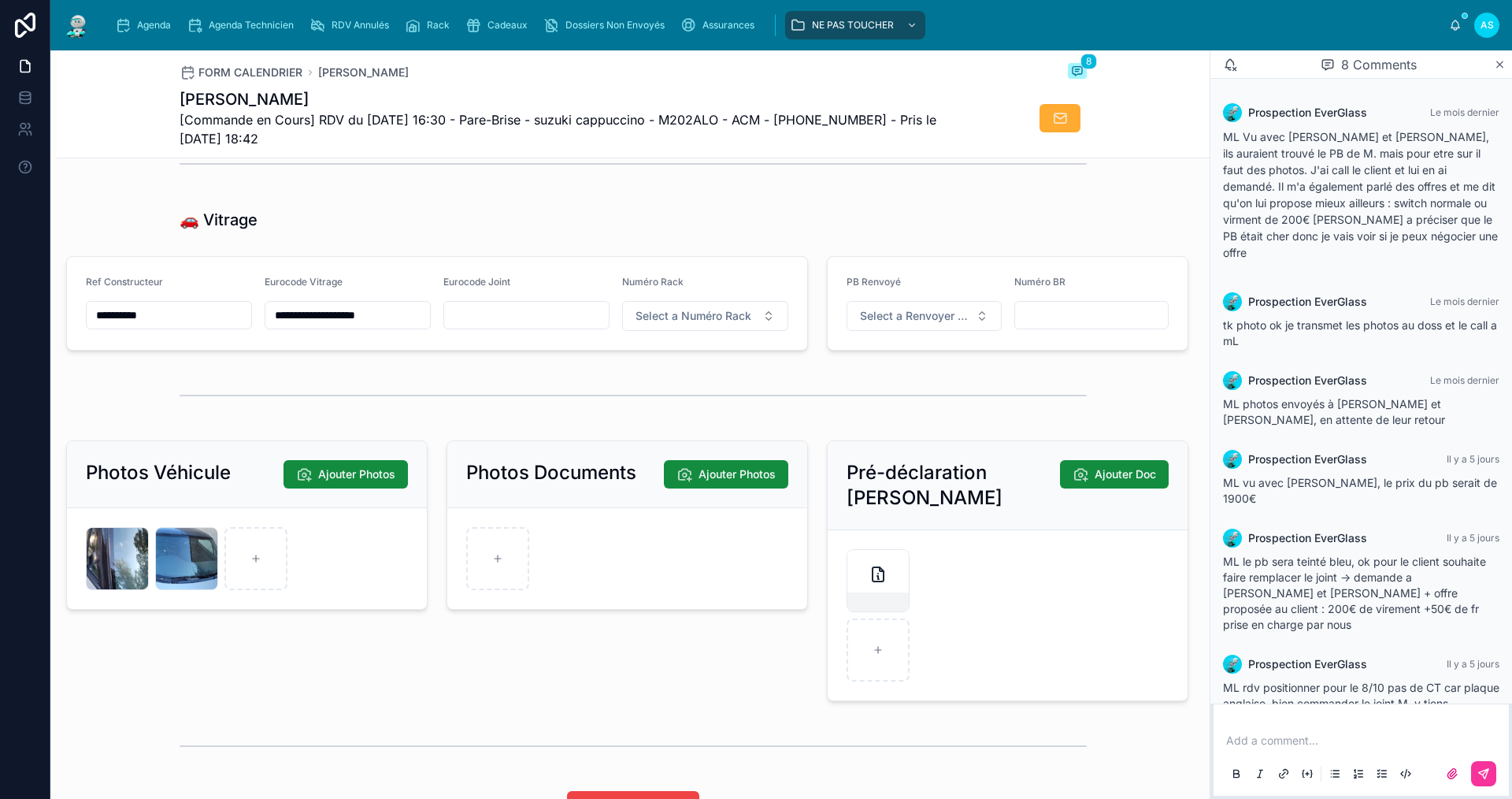
click at [177, 579] on div "GMYNQV2QKL30ZXXDENHXOVLOKN .jpg" at bounding box center [186, 558] width 63 height 63
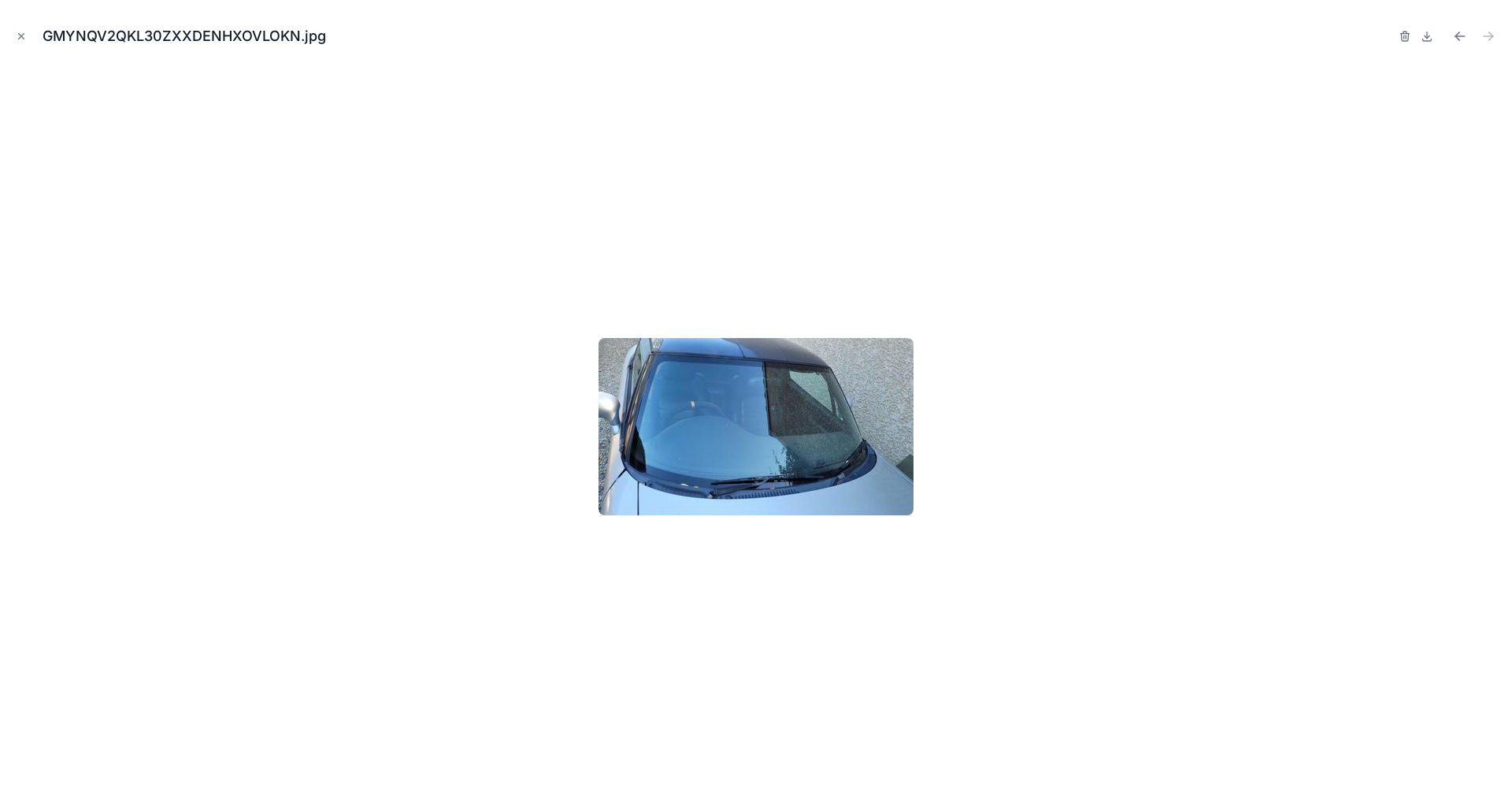
click at [19, 32] on icon "Close modal" at bounding box center [21, 37] width 11 height 11
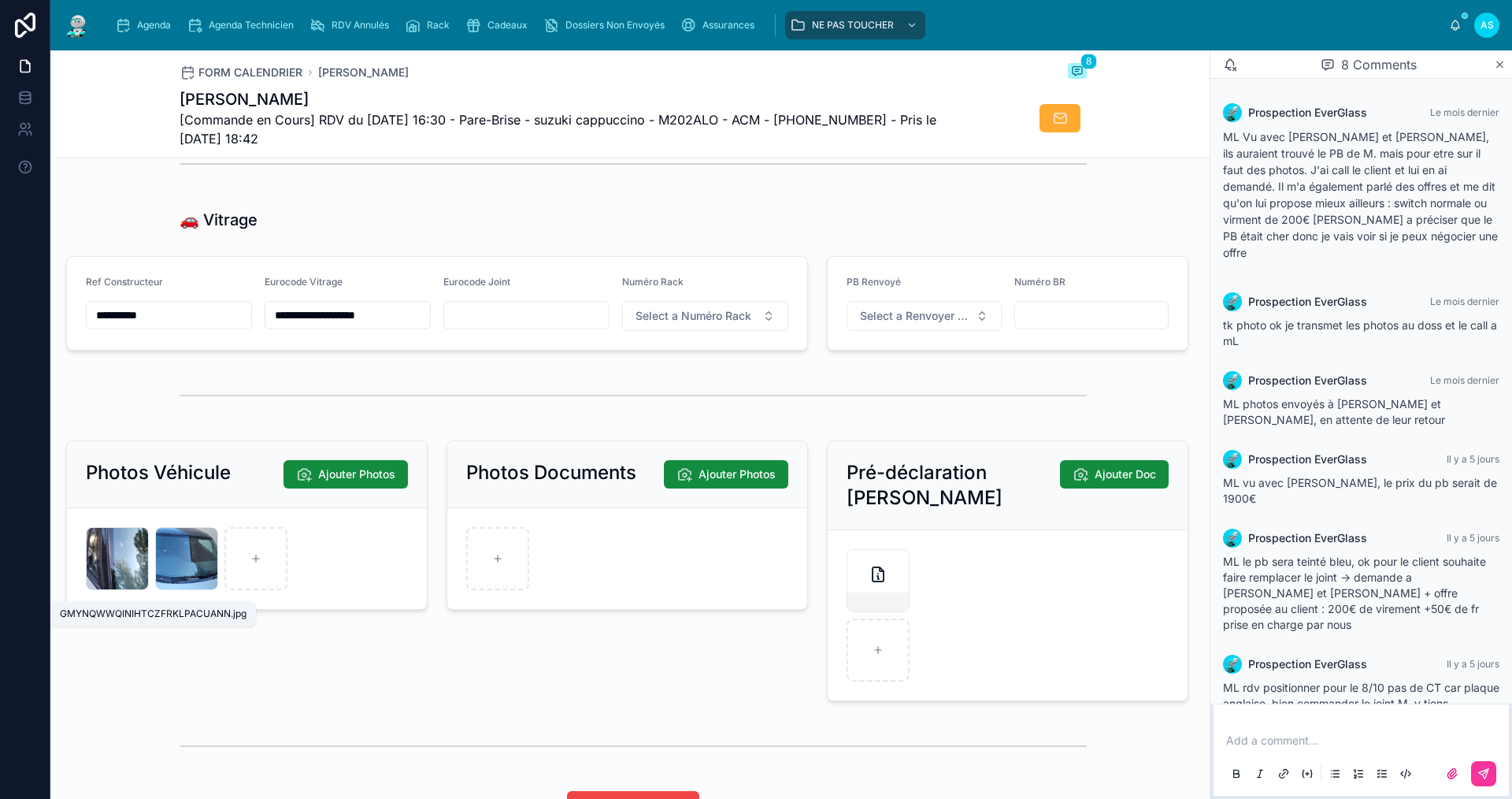
click at [109, 576] on div "GMYNQWWQINIHTCZFRKLPACUANN .jpg" at bounding box center [117, 558] width 63 height 63
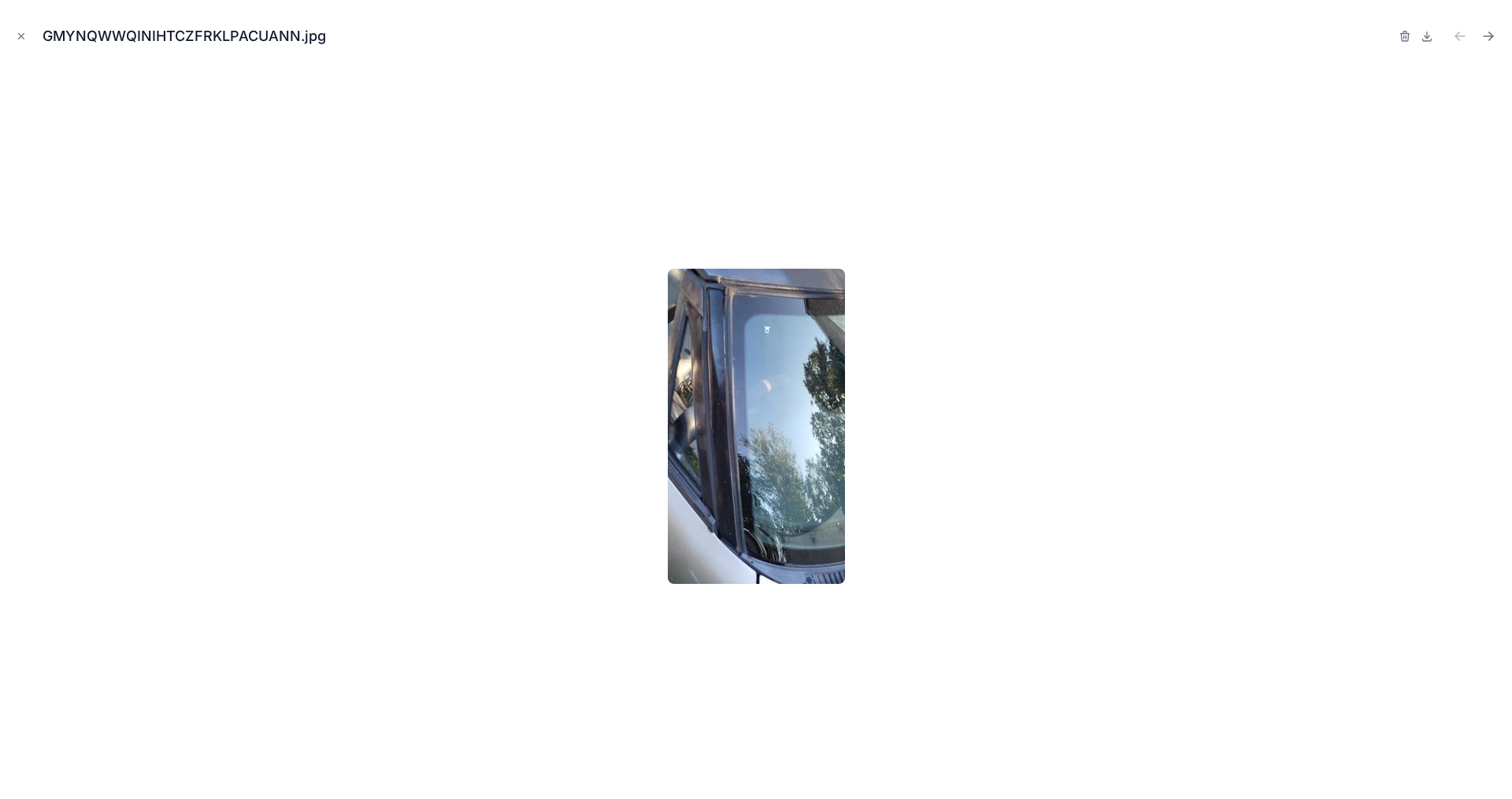
drag, startPoint x: 552, startPoint y: 540, endPoint x: 510, endPoint y: 559, distance: 46.1
click at [550, 541] on div at bounding box center [756, 426] width 1486 height 720
click at [14, 32] on button "Close modal" at bounding box center [21, 36] width 17 height 17
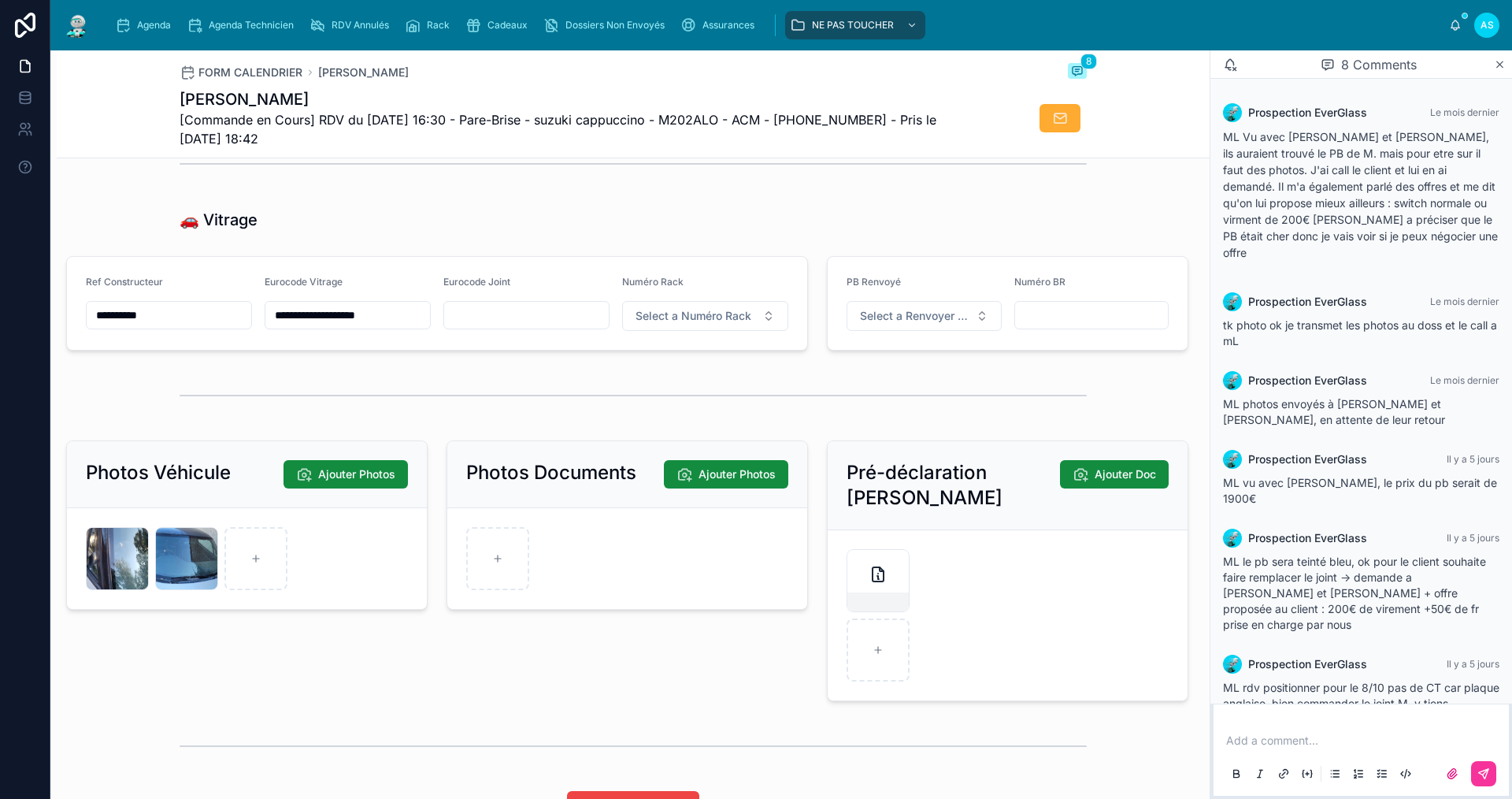
click at [201, 571] on div "GMYNQV2QKL30ZXXDENHXOVLOKN .jpg" at bounding box center [186, 558] width 63 height 63
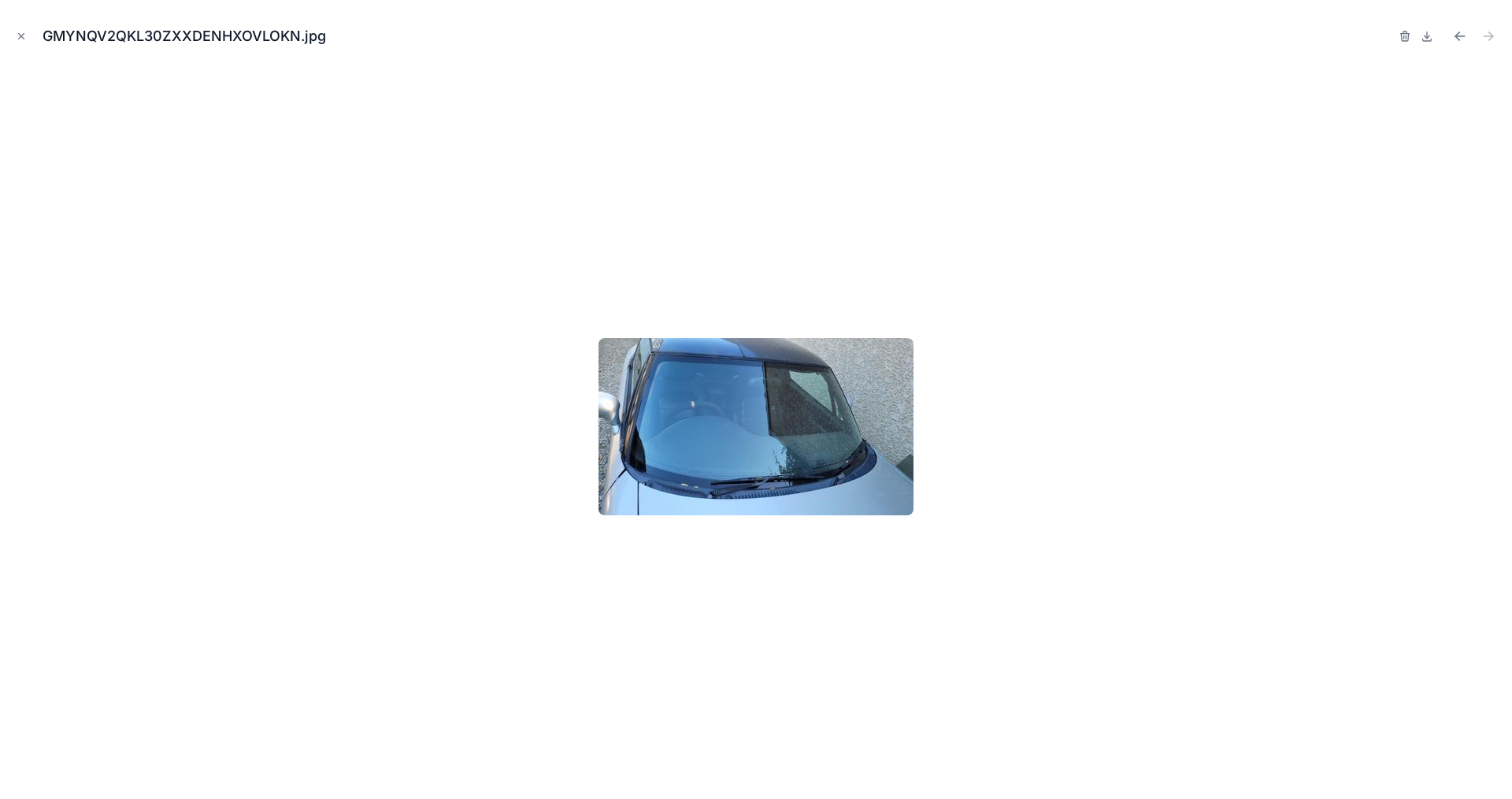
click at [23, 43] on button "Close modal" at bounding box center [21, 36] width 17 height 17
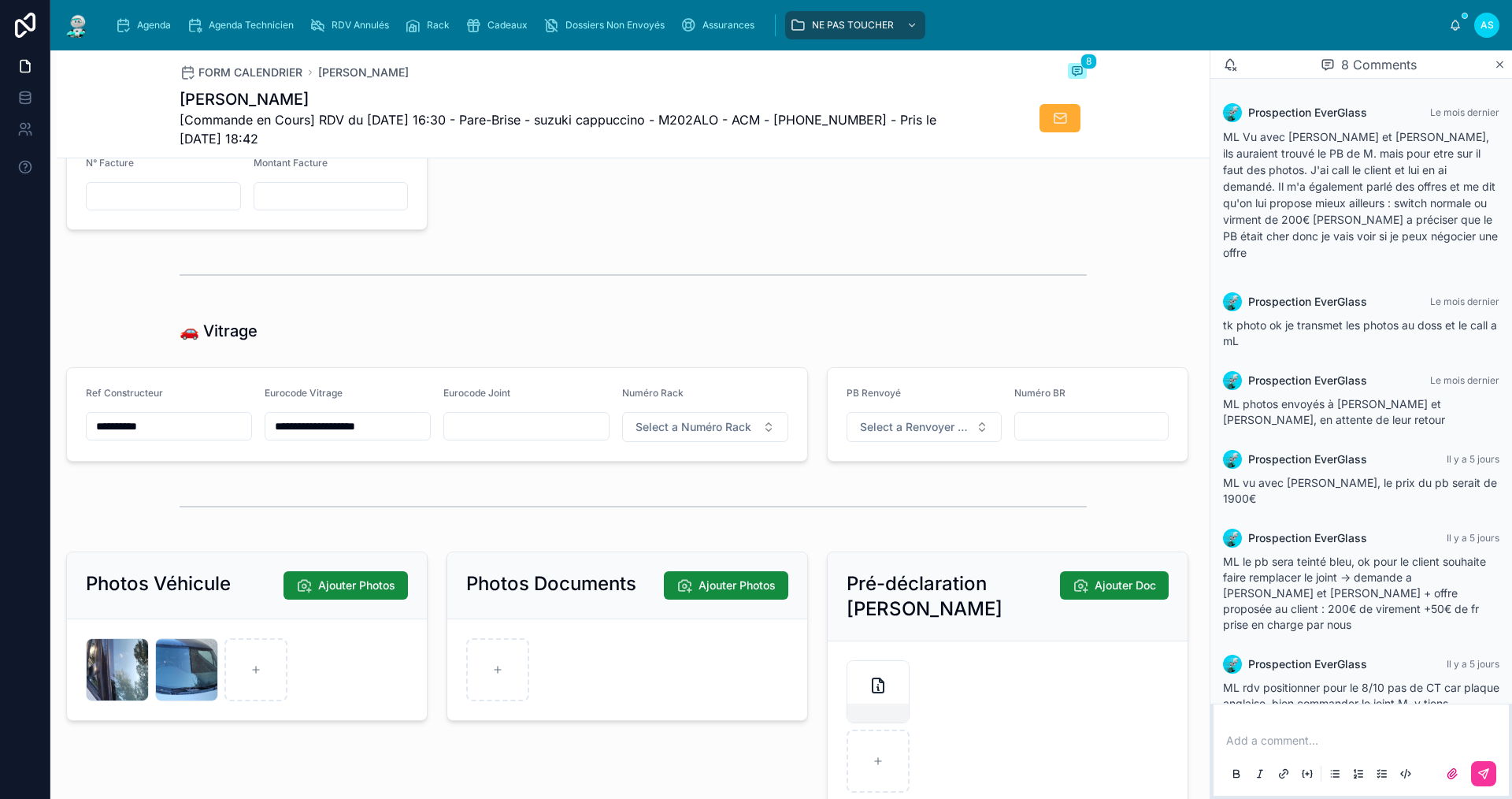
scroll to position [1740, 0]
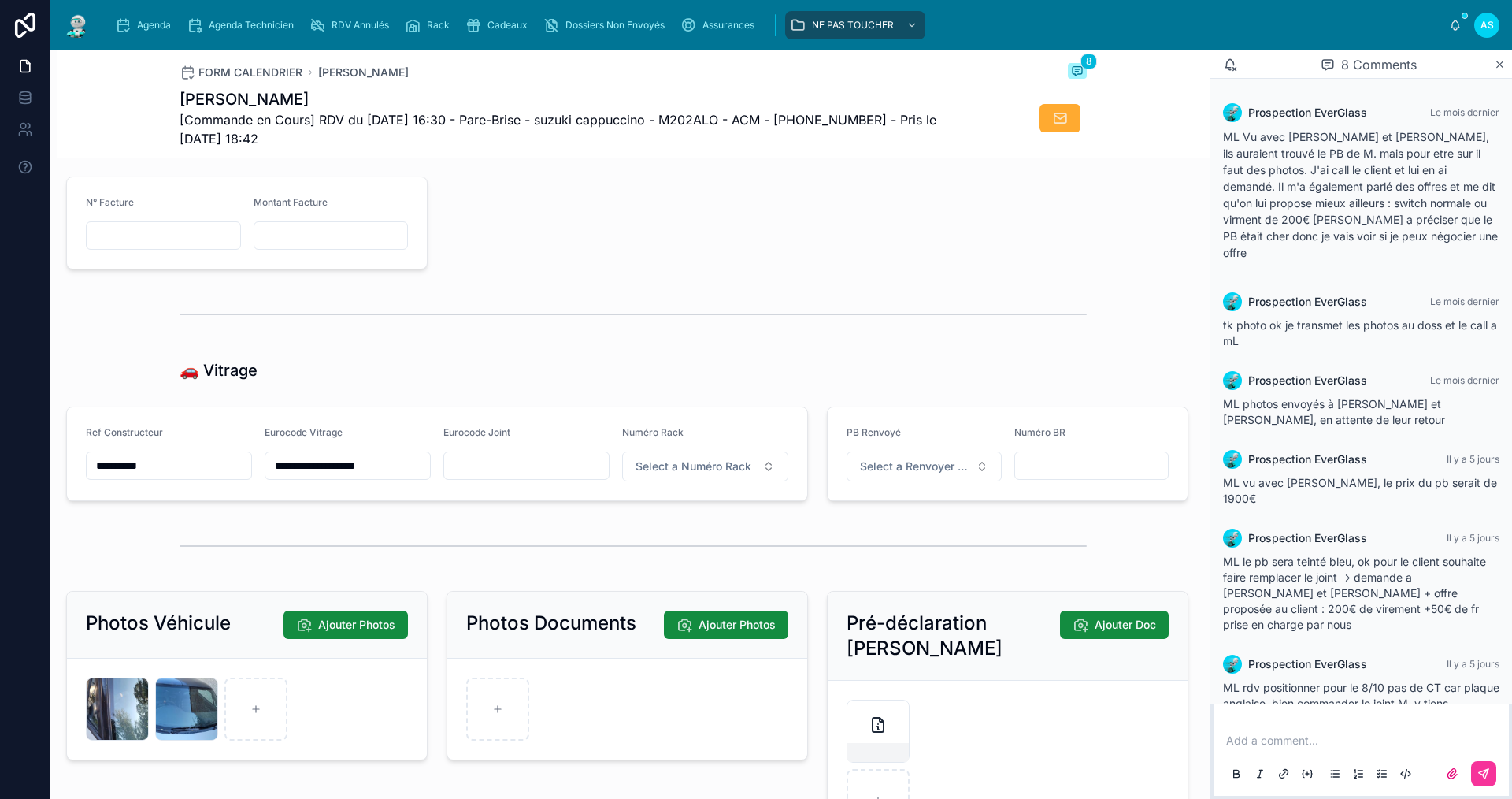
drag, startPoint x: 320, startPoint y: 480, endPoint x: 270, endPoint y: 487, distance: 50.5
click at [270, 476] on input "**********" at bounding box center [348, 465] width 165 height 22
drag, startPoint x: 280, startPoint y: 487, endPoint x: 300, endPoint y: 521, distance: 39.4
drag, startPoint x: 300, startPoint y: 521, endPoint x: 295, endPoint y: 476, distance: 45.3
click at [745, 381] on div "🚗 Vitrage" at bounding box center [633, 370] width 907 height 22
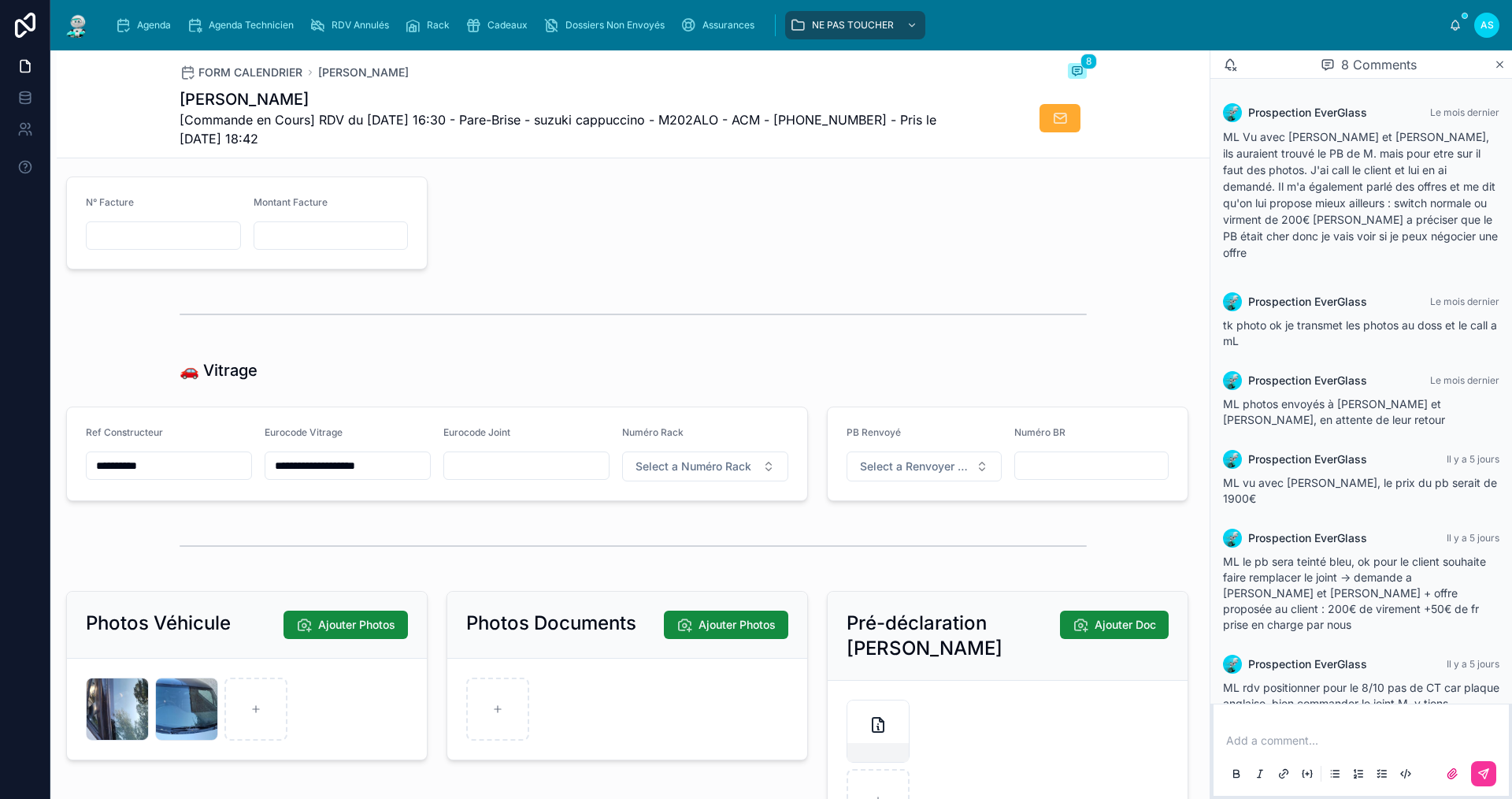
click at [153, 34] on div "Agenda" at bounding box center [147, 26] width 62 height 26
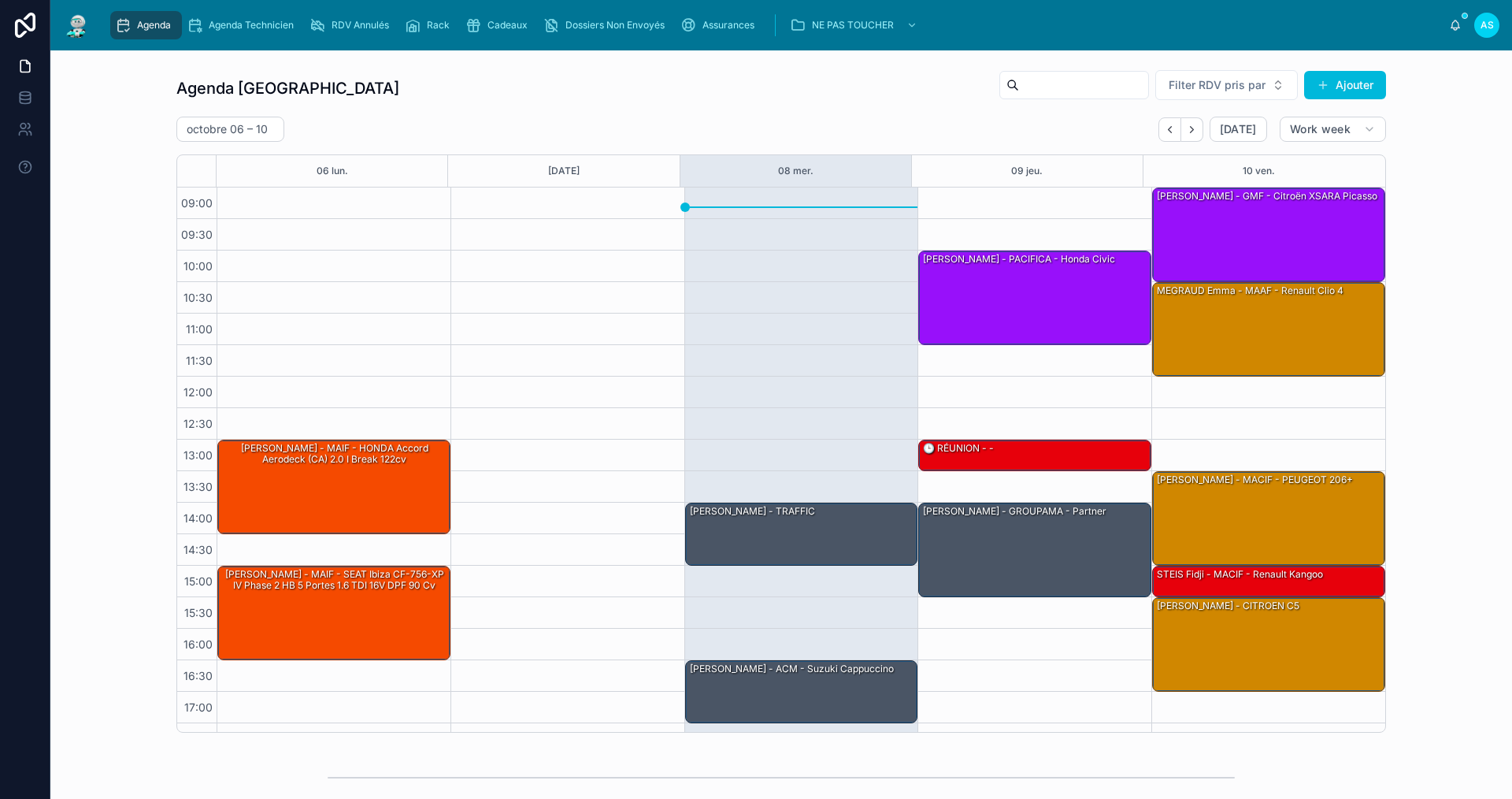
scroll to position [23, 0]
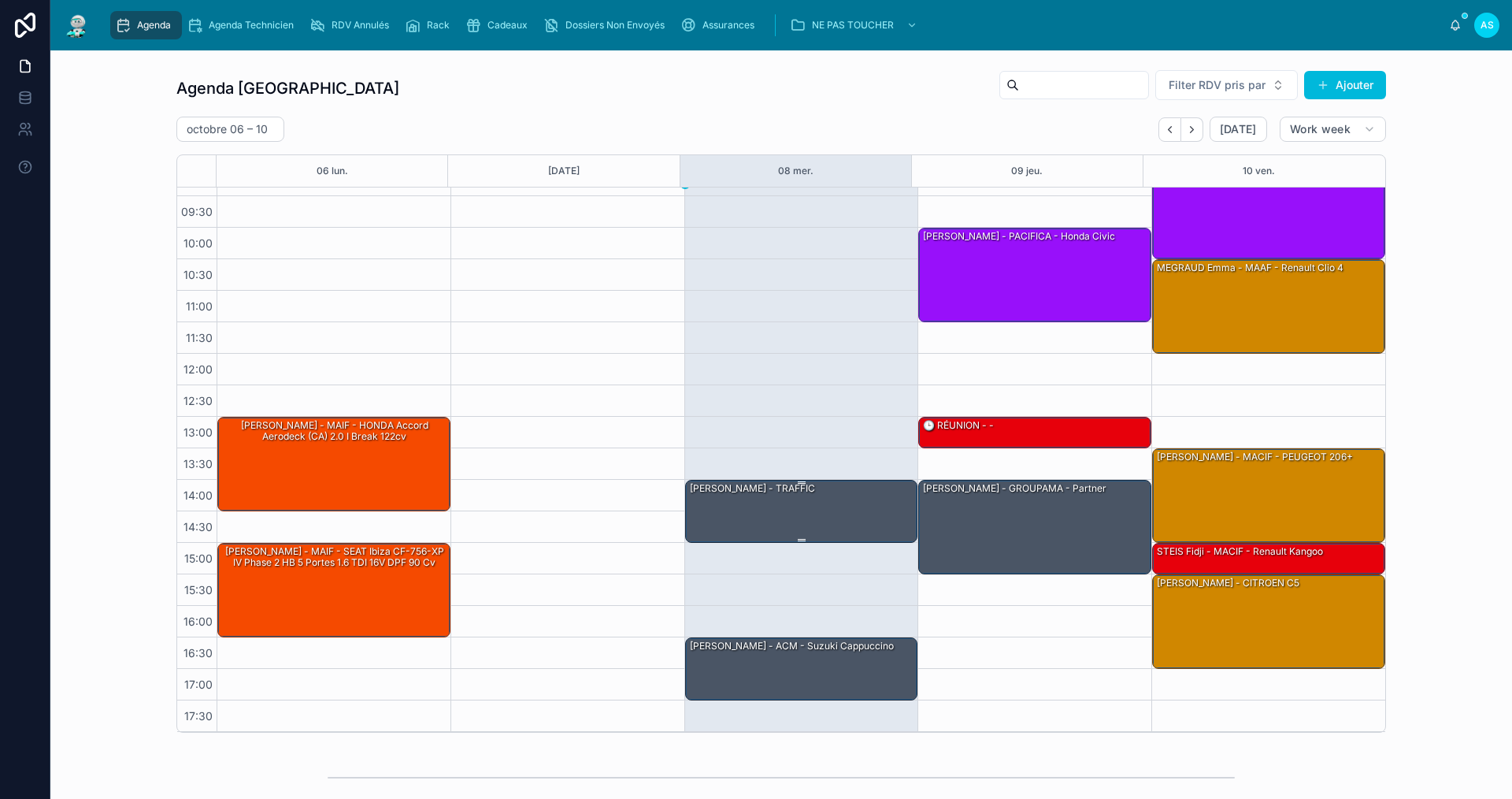
click at [785, 494] on div "[PERSON_NAME] - TRAFFIC" at bounding box center [752, 487] width 128 height 14
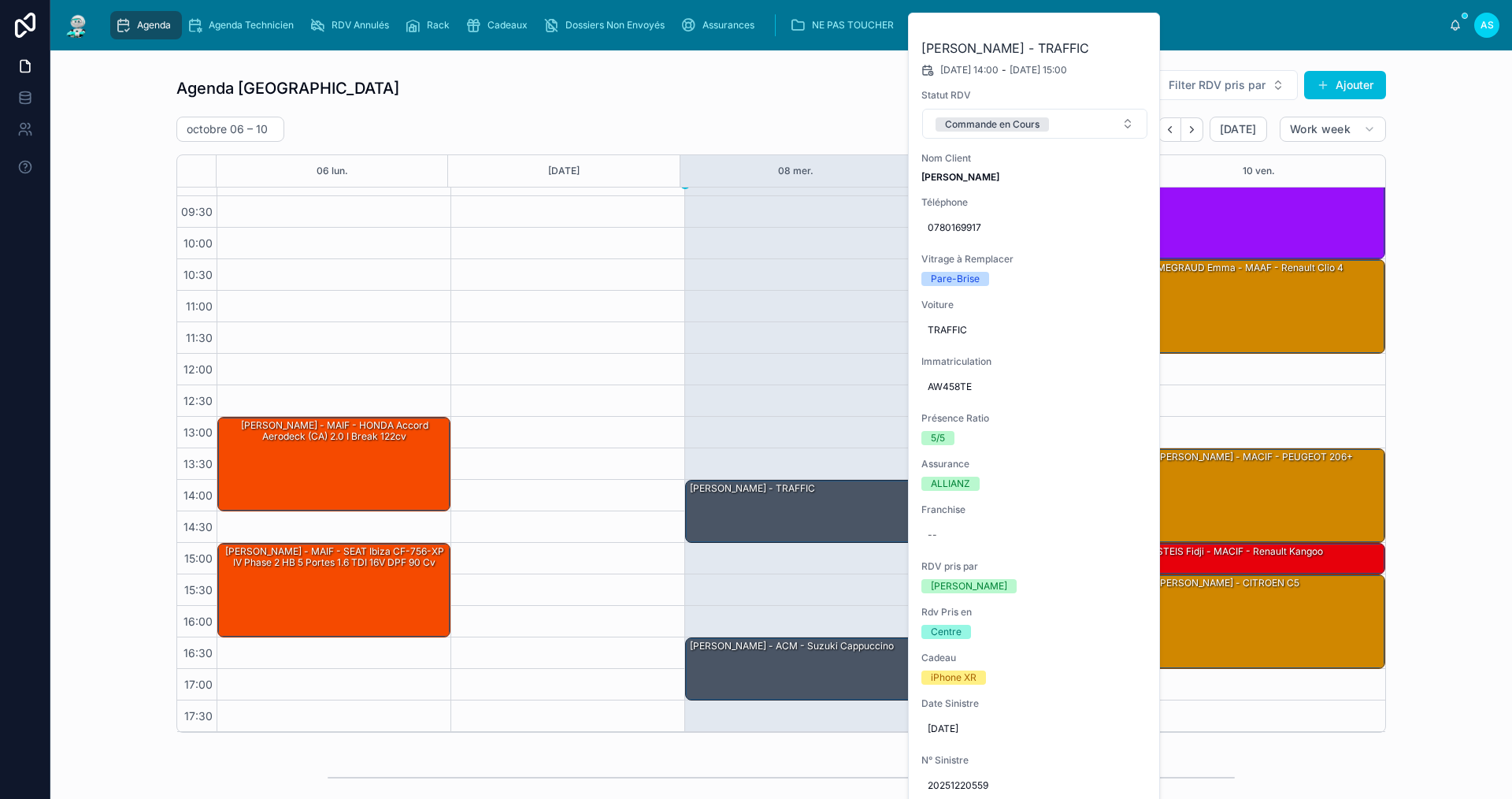
click at [1010, 132] on div "Commande en Cours" at bounding box center [992, 124] width 94 height 14
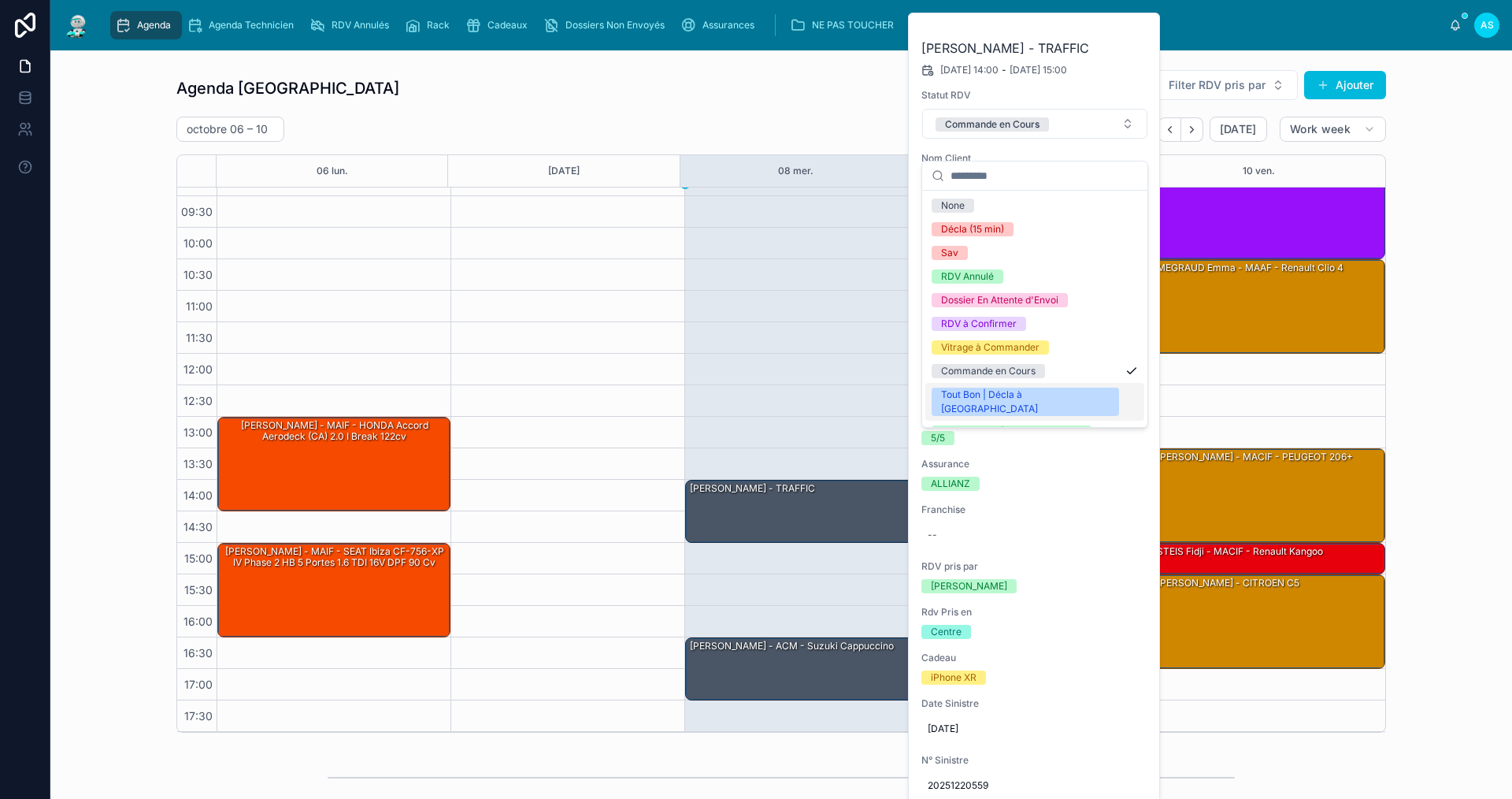
click at [1019, 387] on div "Tout Bon | Décla à [GEOGRAPHIC_DATA]" at bounding box center [1034, 401] width 219 height 38
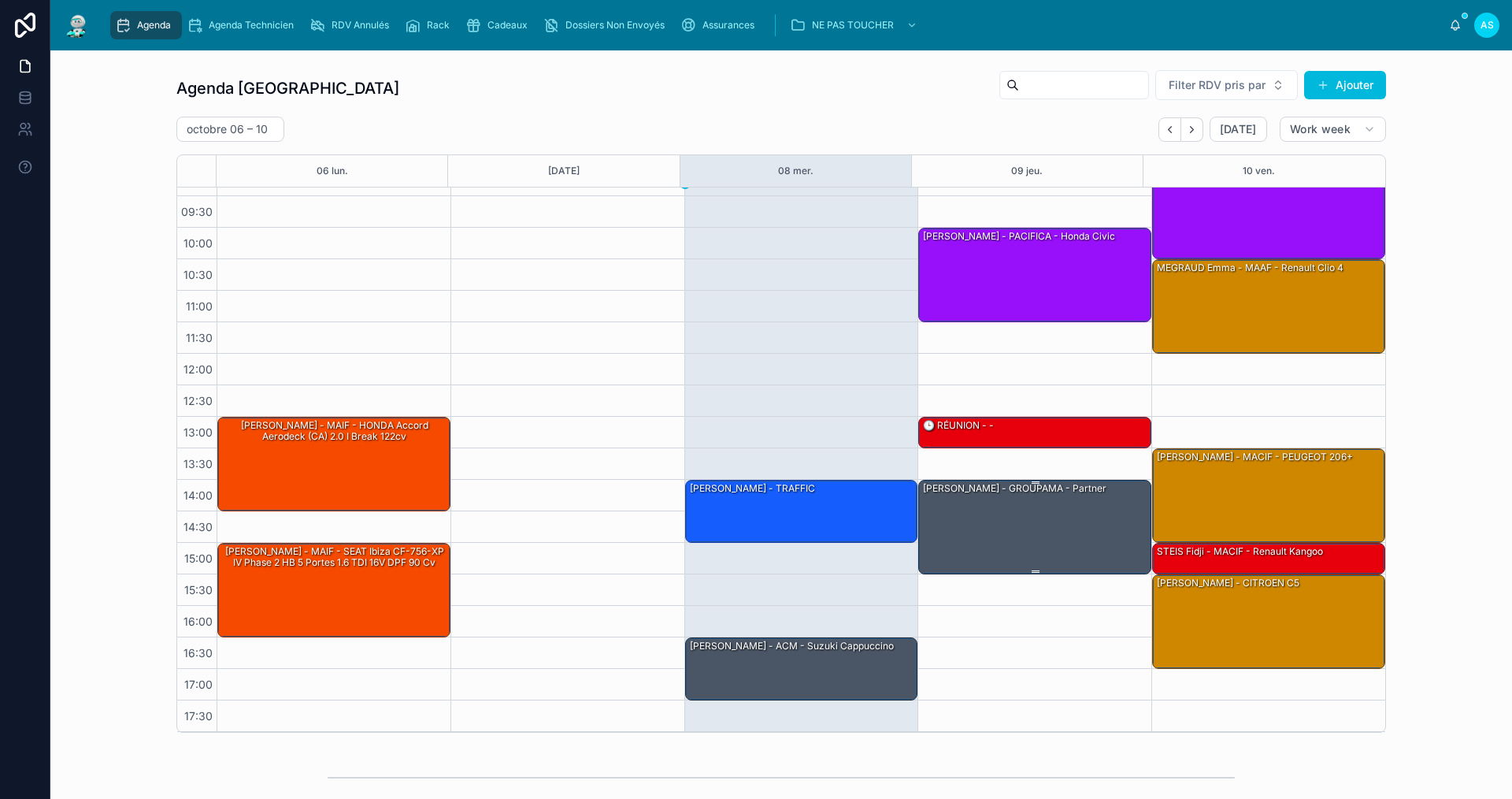
click at [1017, 495] on div "[PERSON_NAME] - GROUPAMA - Partner" at bounding box center [1015, 487] width 187 height 14
click at [1017, 506] on div "[PERSON_NAME] - GROUPAMA - Partner" at bounding box center [1035, 526] width 228 height 92
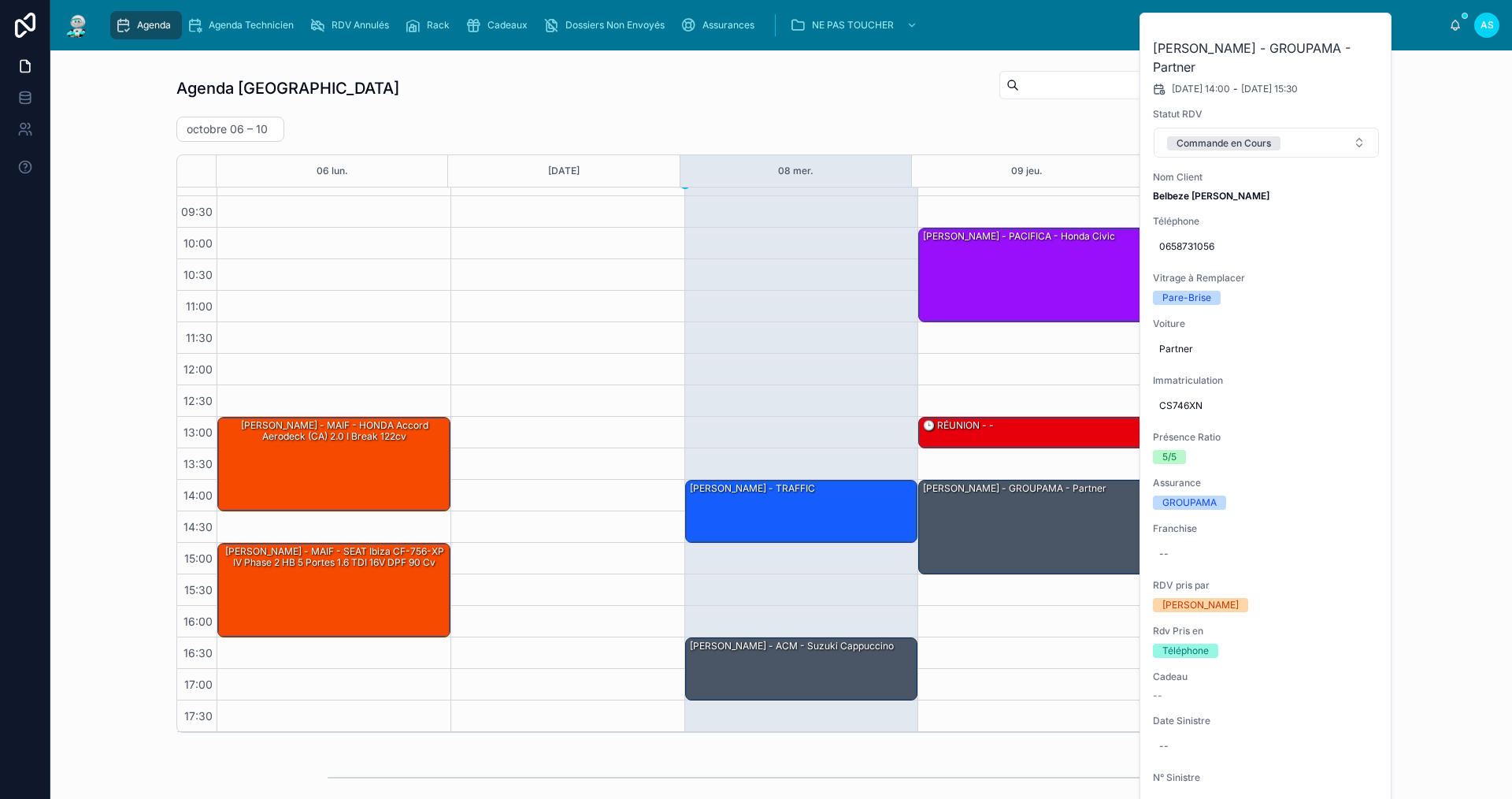
drag, startPoint x: 1277, startPoint y: 148, endPoint x: 1271, endPoint y: 155, distance: 9.2
click at [1276, 148] on span "Commande en Cours" at bounding box center [1224, 143] width 114 height 14
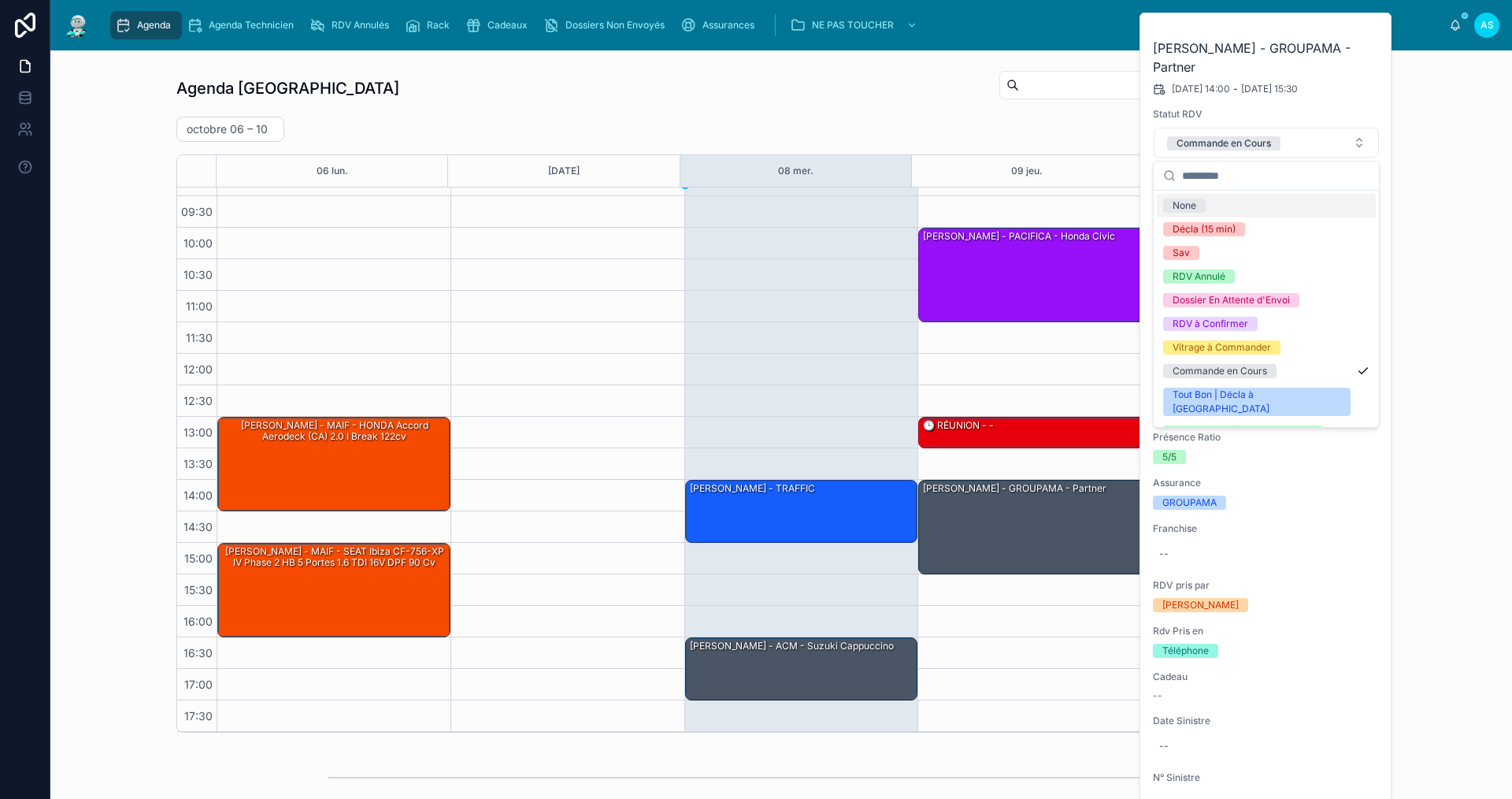
click at [0, 0] on button at bounding box center [0, 0] width 0 height 0
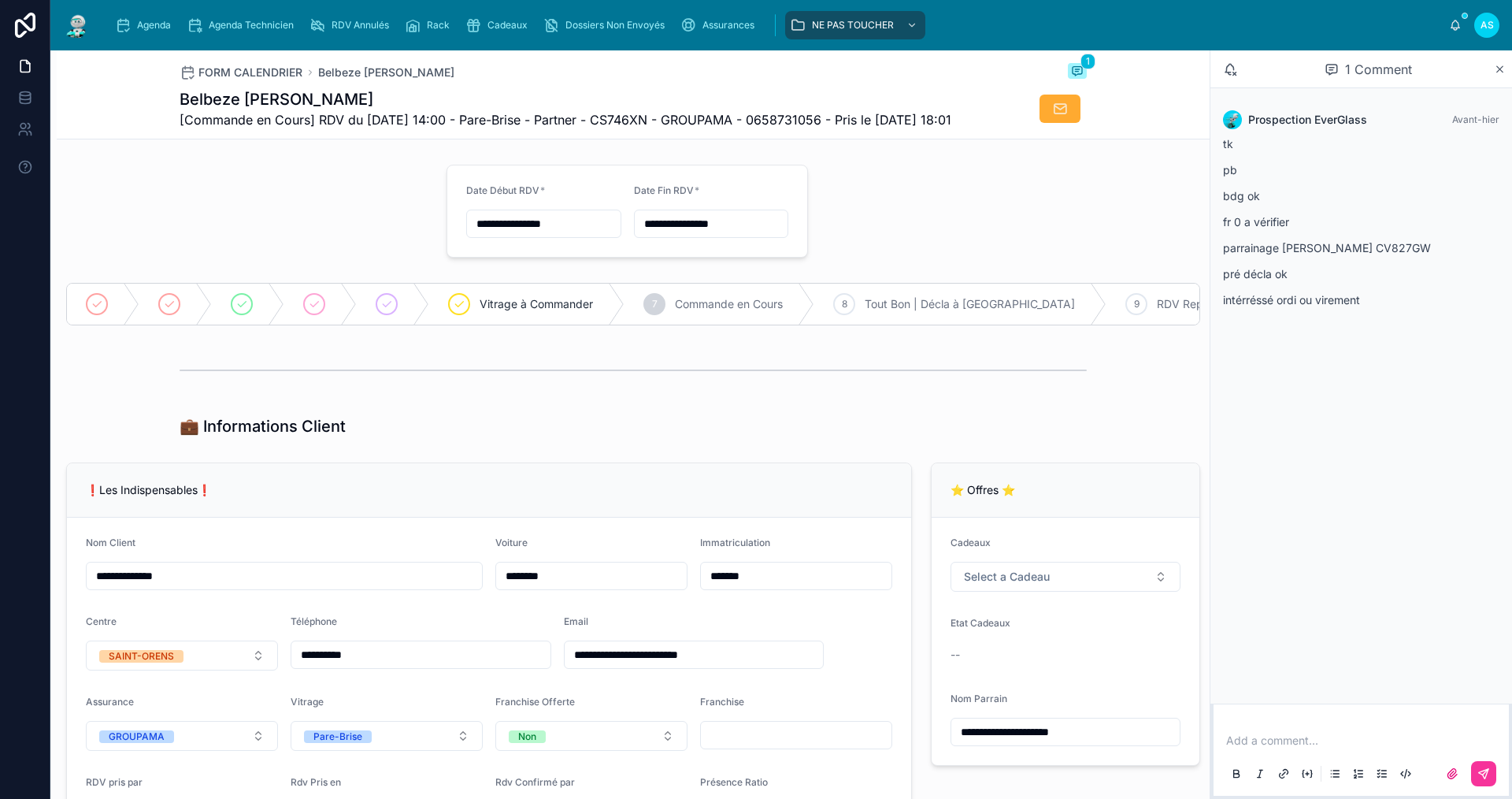
type input "**********"
click at [929, 314] on div "8 Tout Bon | Décla à Faire" at bounding box center [960, 303] width 292 height 41
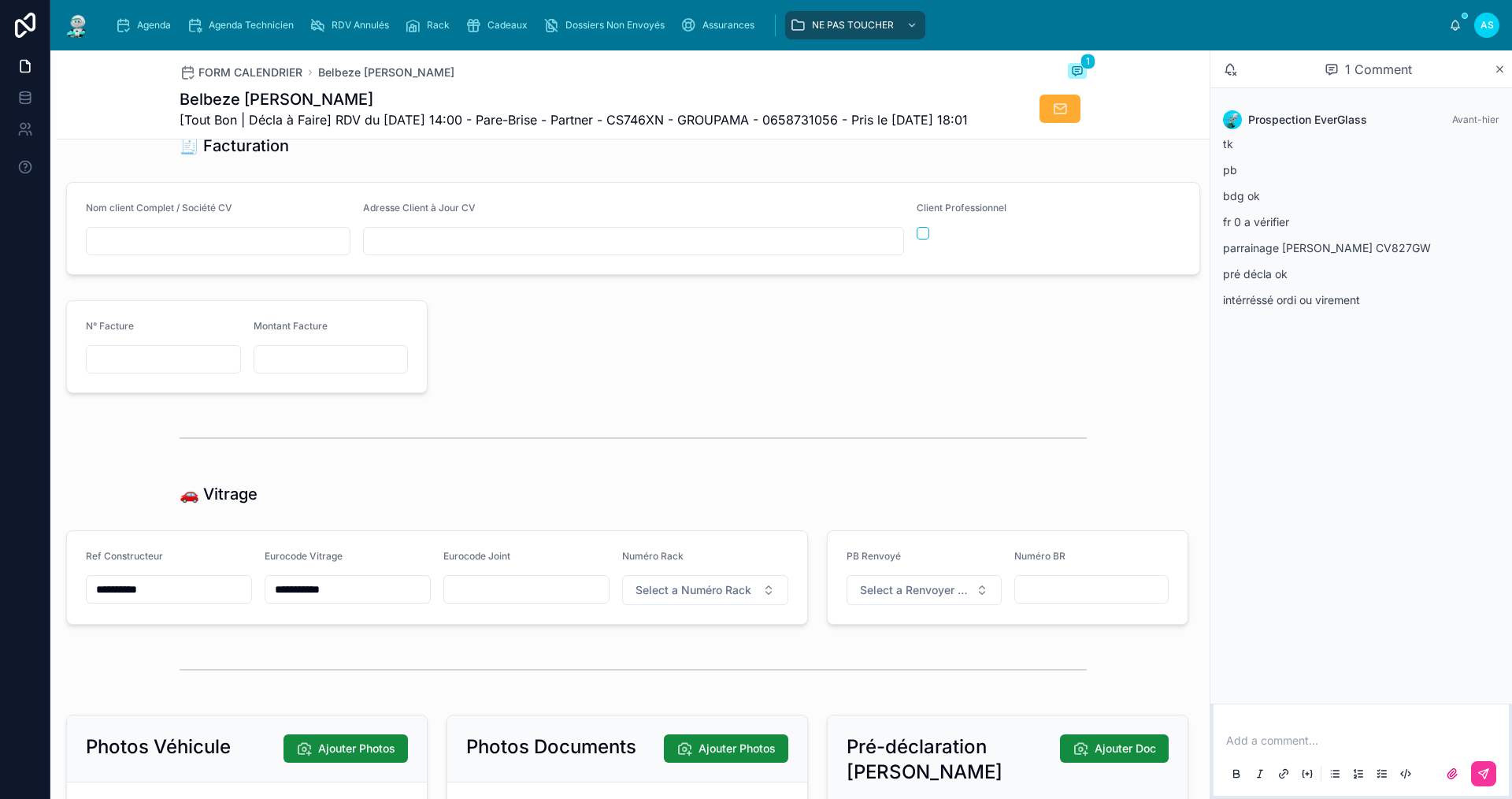
scroll to position [1733, 0]
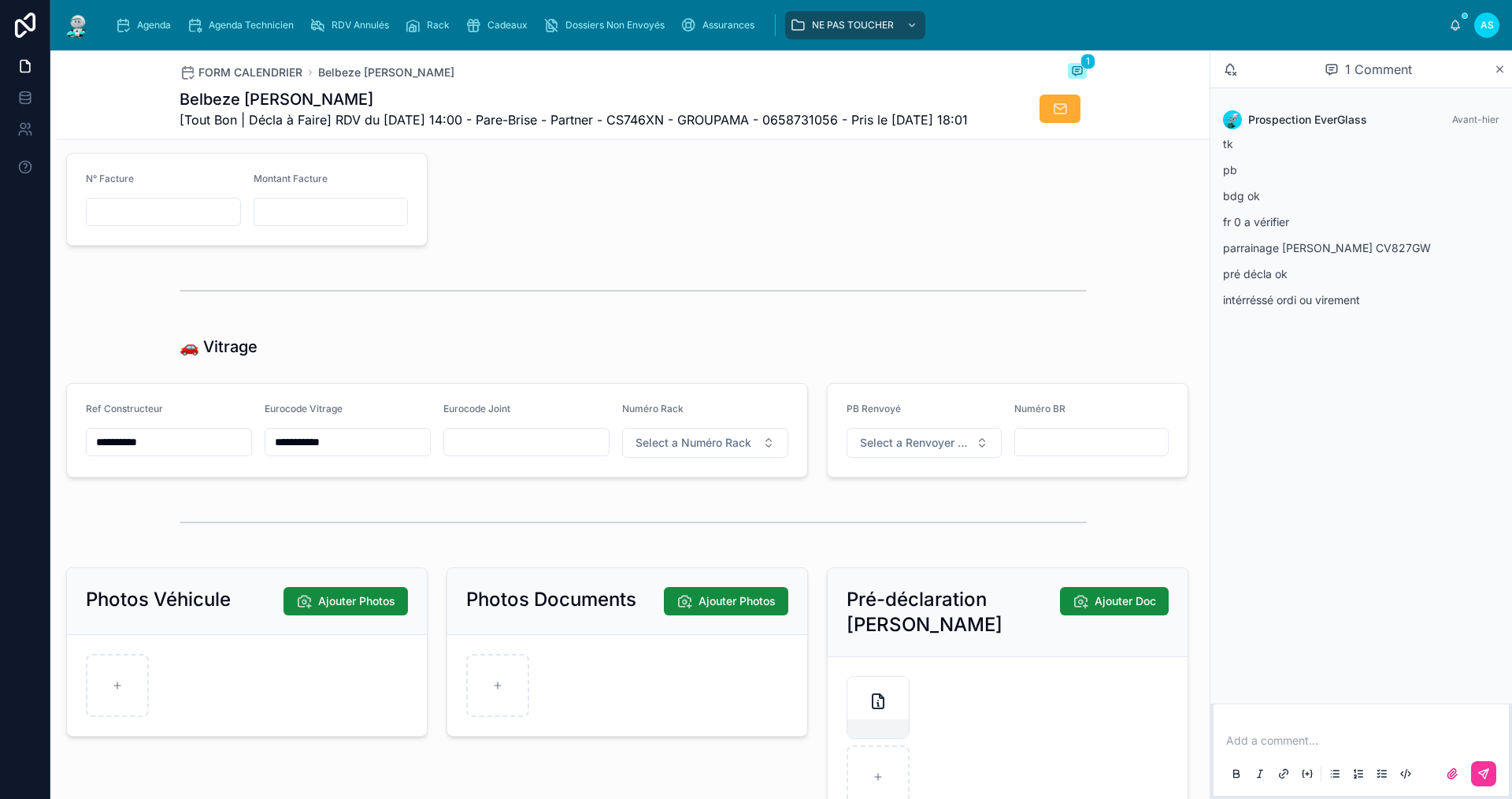
click at [646, 451] on span "Select a Numéro Rack" at bounding box center [693, 443] width 115 height 16
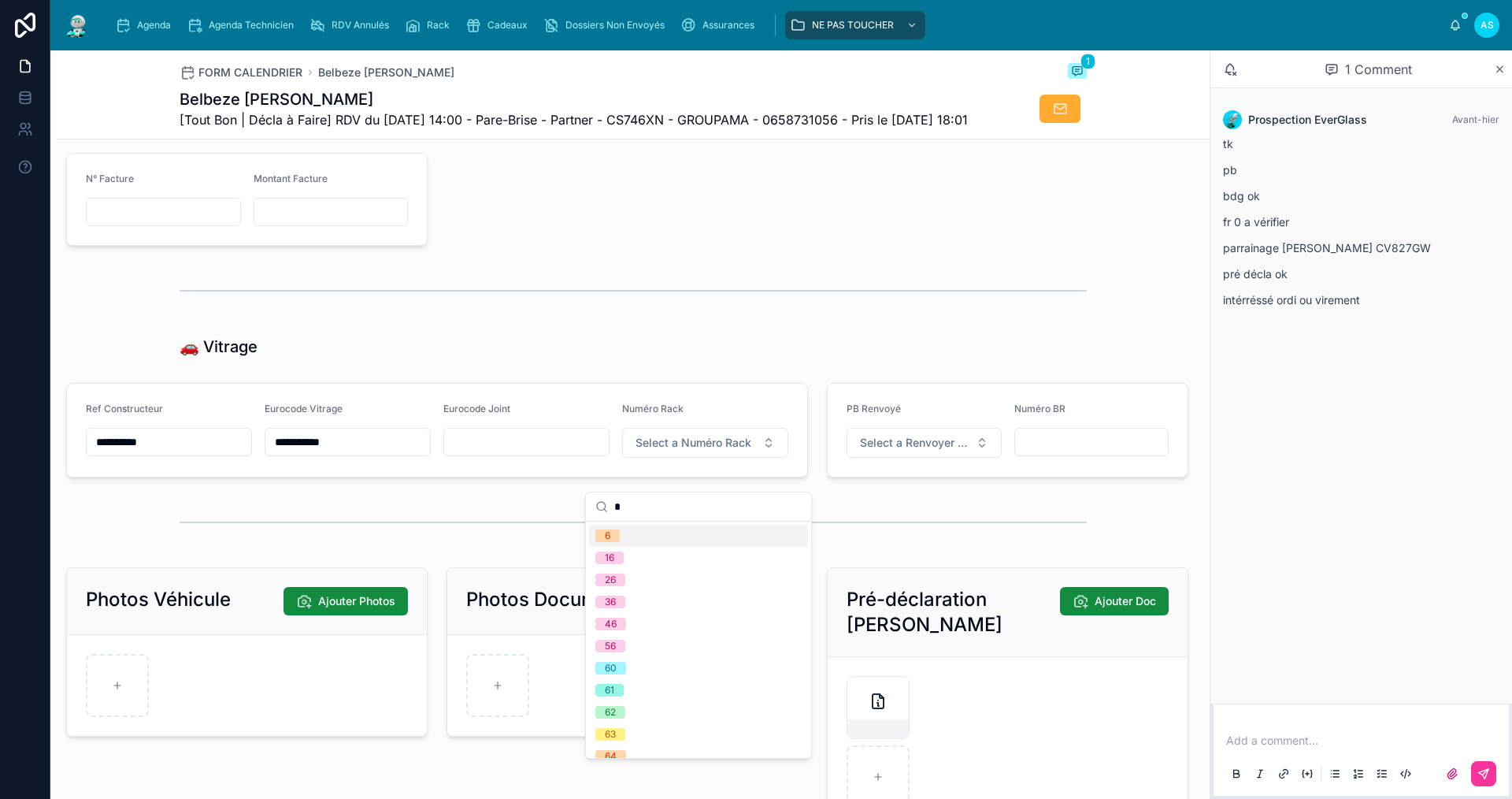
type input "*"
click at [633, 533] on div "6" at bounding box center [698, 536] width 219 height 22
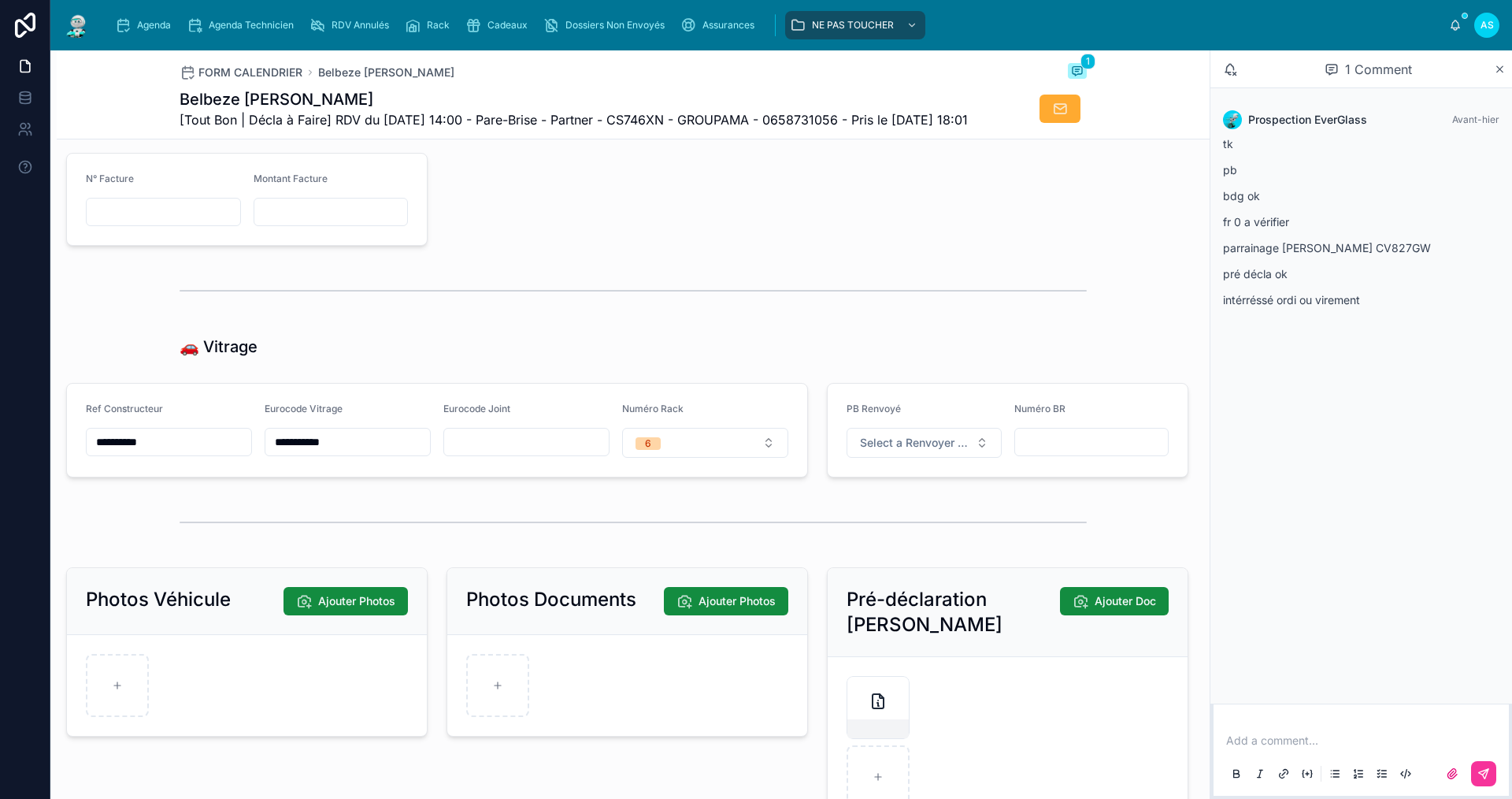
click at [141, 18] on div "Agenda" at bounding box center [147, 26] width 62 height 26
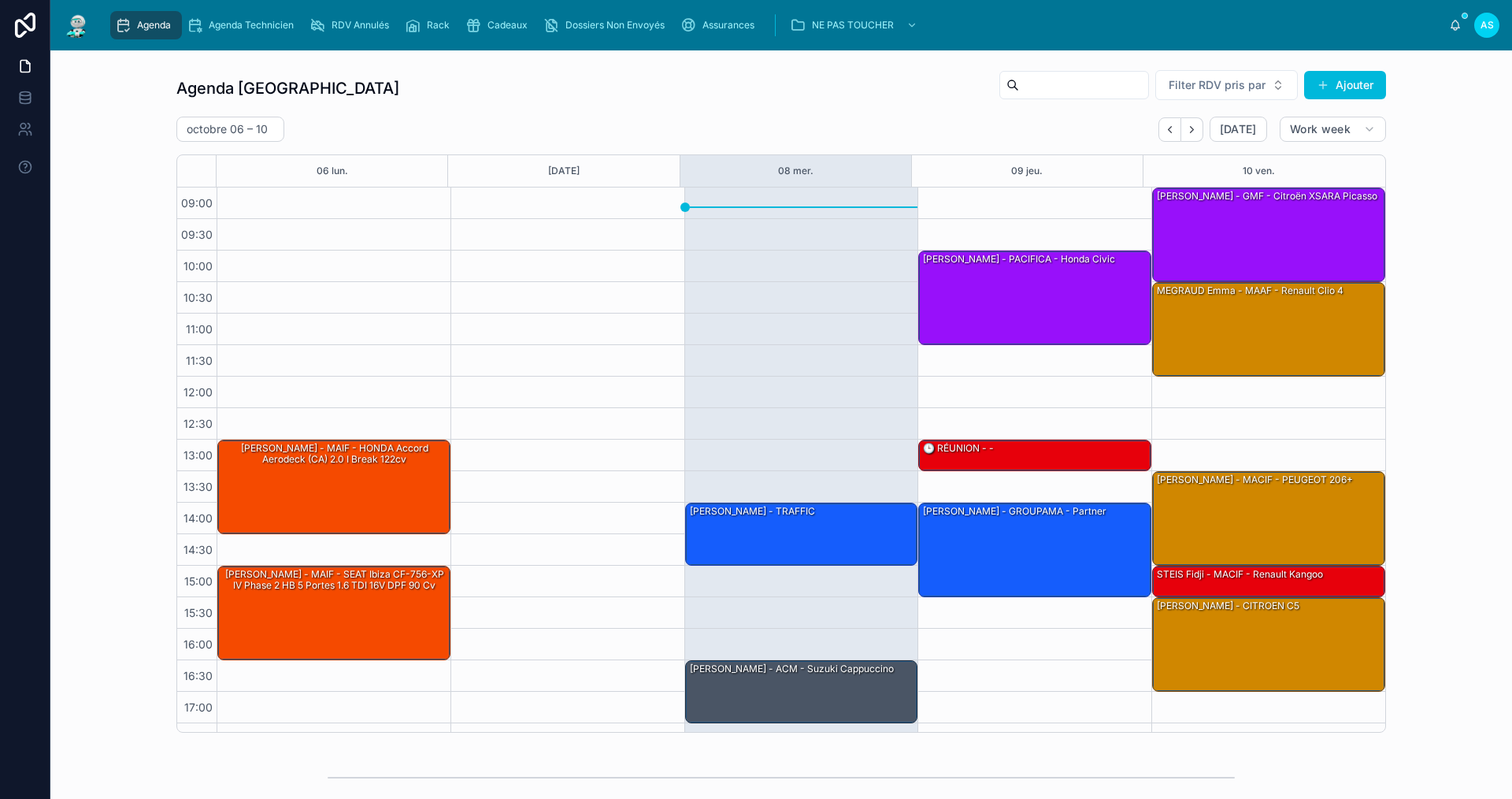
scroll to position [23, 0]
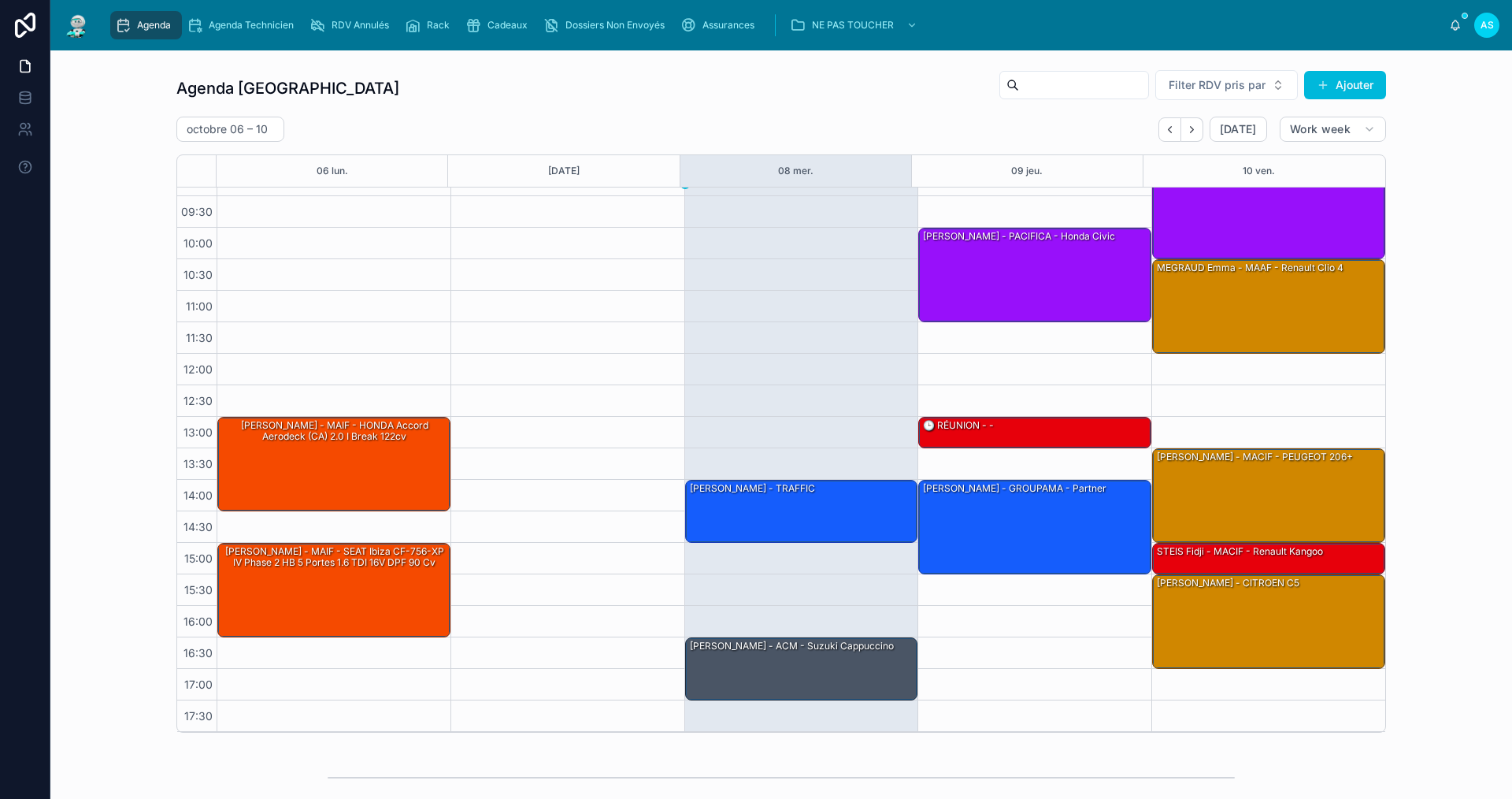
click at [521, 26] on span "Cadeaux" at bounding box center [507, 26] width 40 height 13
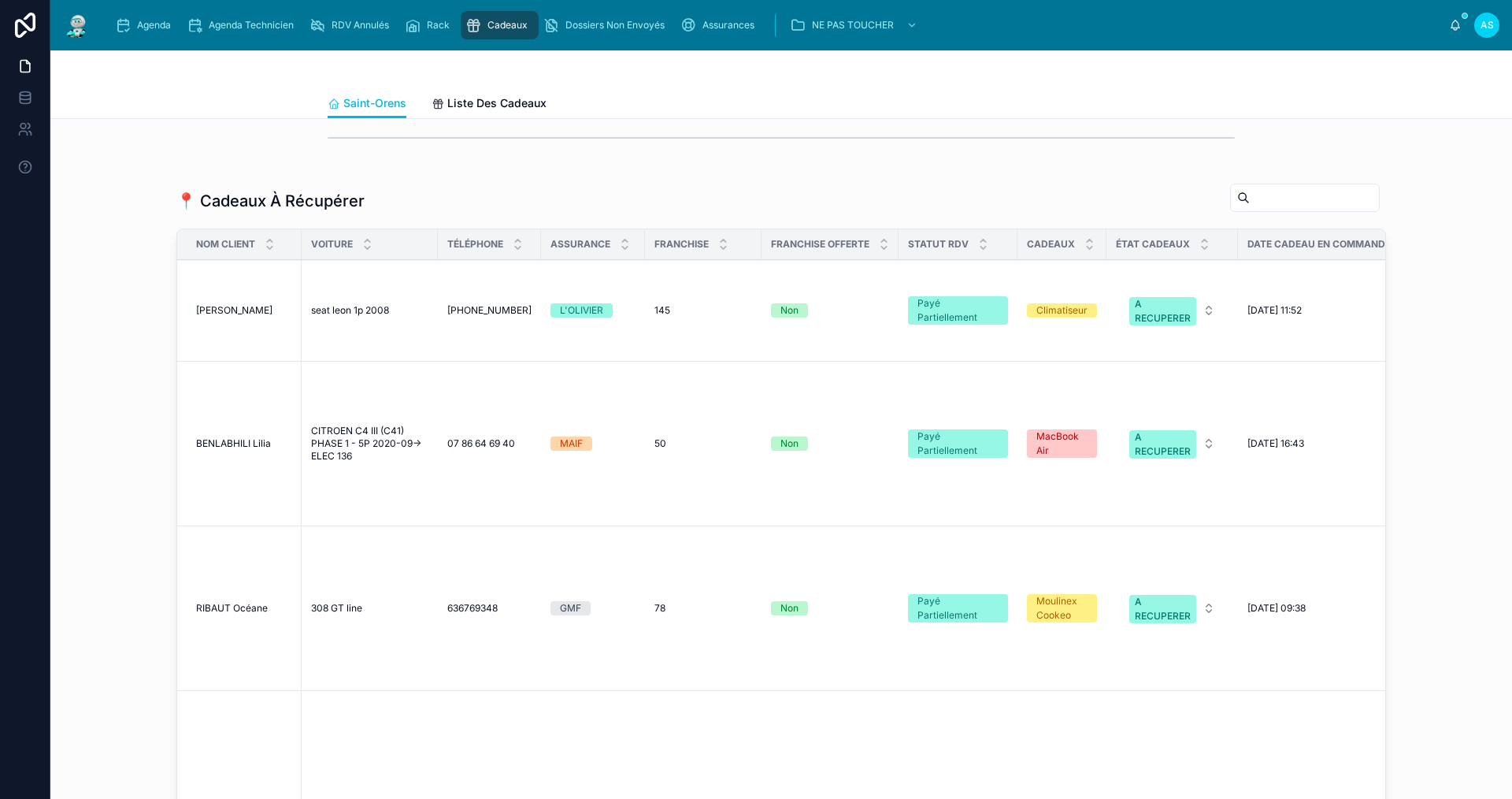
scroll to position [867, 0]
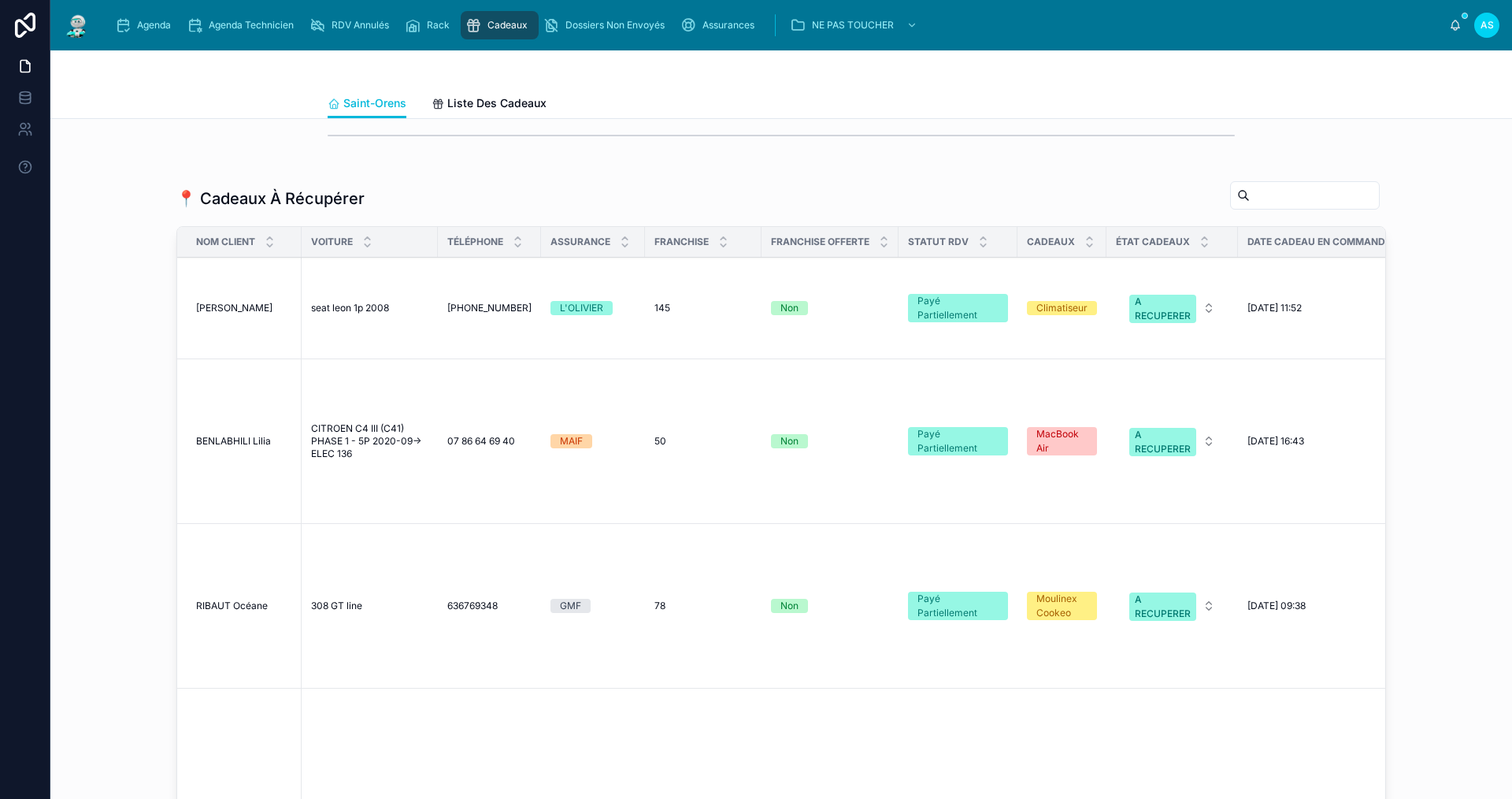
click at [160, 14] on div "Agenda" at bounding box center [147, 26] width 62 height 26
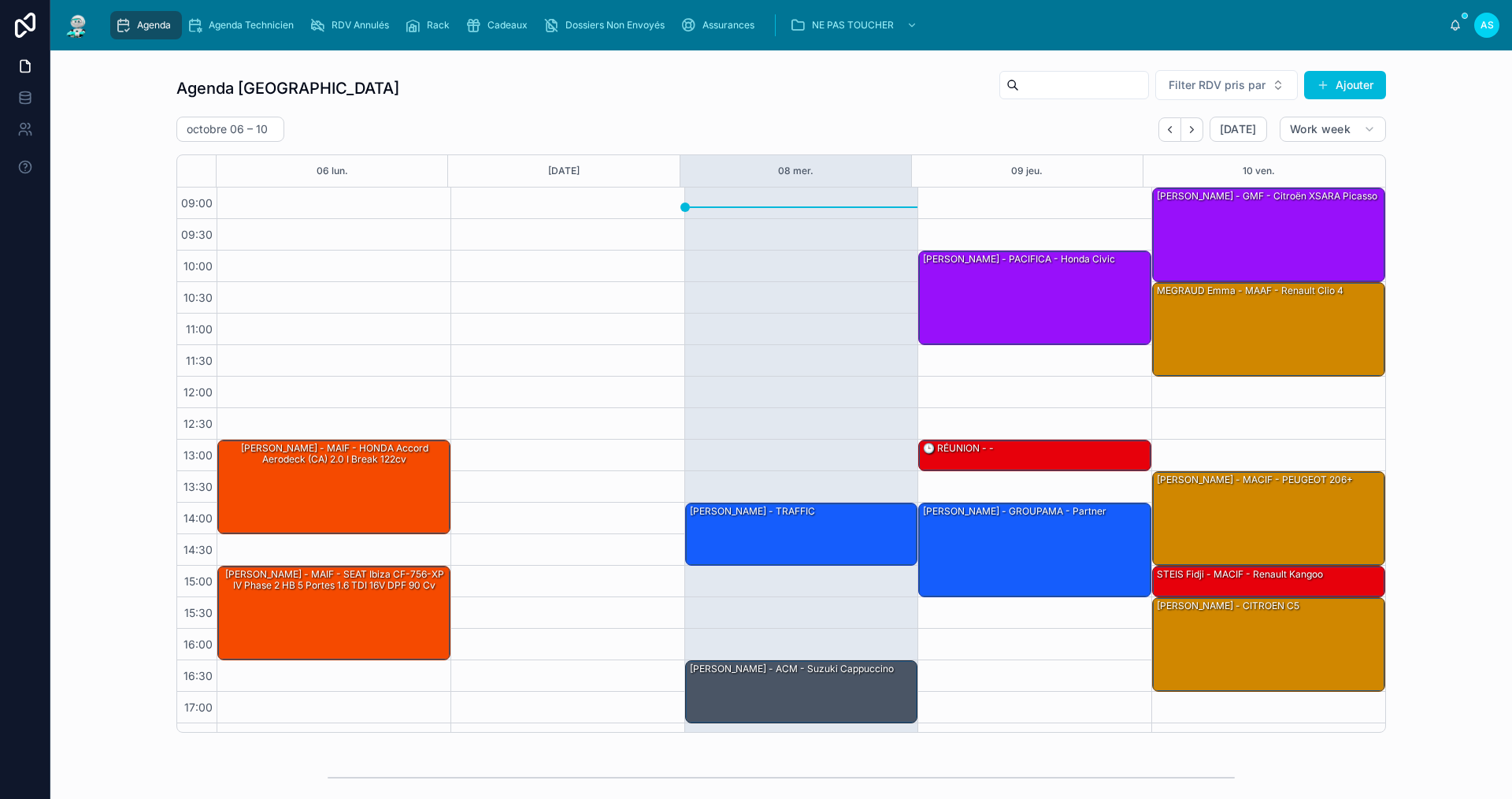
scroll to position [23, 0]
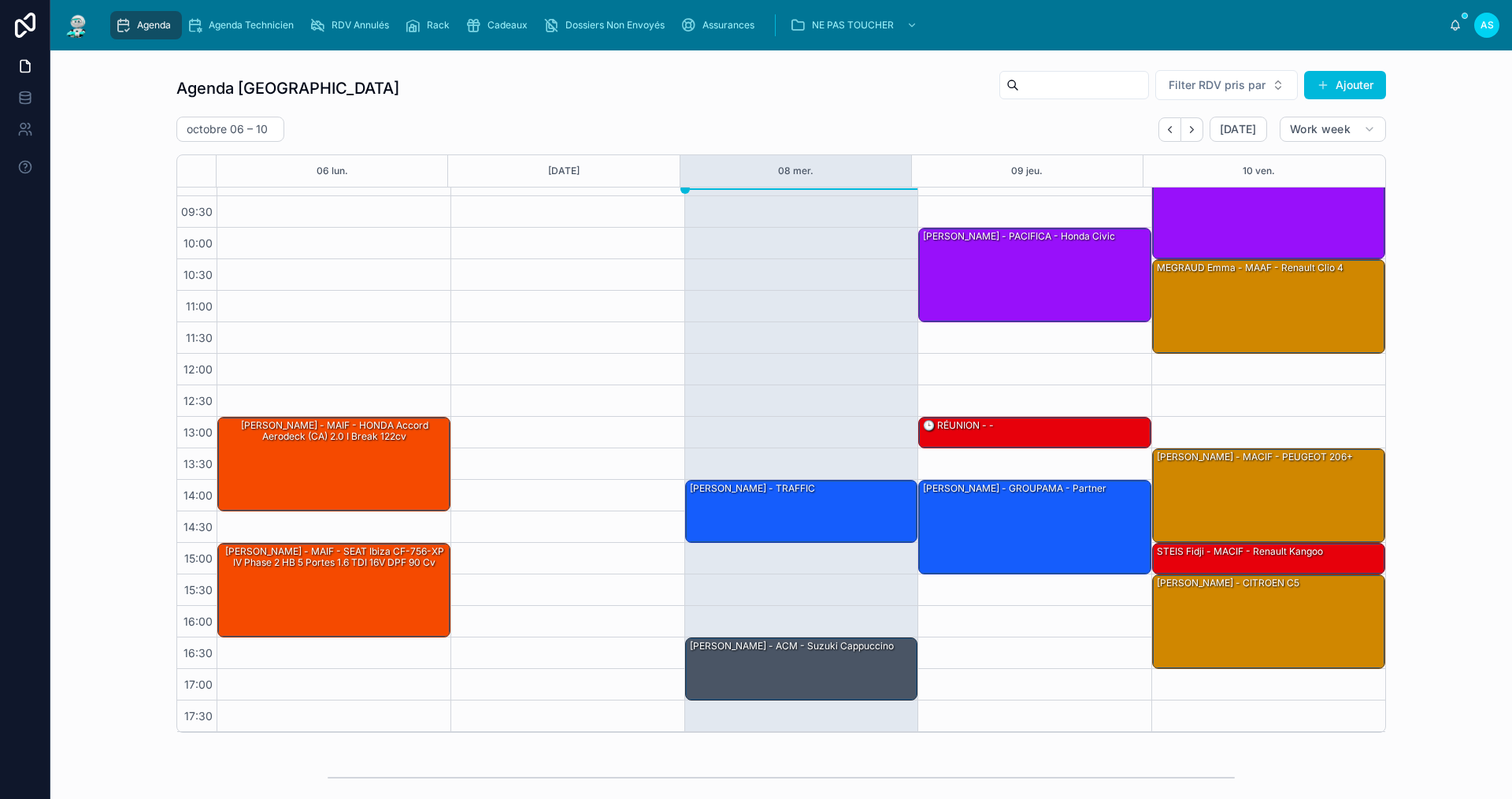
drag, startPoint x: 1214, startPoint y: 298, endPoint x: 1477, endPoint y: 235, distance: 270.4
click at [1477, 235] on div "Agenda Saint-Orens Filter RDV pris par Ajouter [DATE] – [DATE] [DATE] Work week…" at bounding box center [781, 401] width 1436 height 676
drag, startPoint x: 1423, startPoint y: 242, endPoint x: 998, endPoint y: 737, distance: 652.4
click at [998, 737] on div "Agenda Saint-Orens Filter RDV pris par Ajouter [DATE] – [DATE] [DATE] Work week…" at bounding box center [781, 401] width 1436 height 676
